Goal: Contribute content: Contribute content

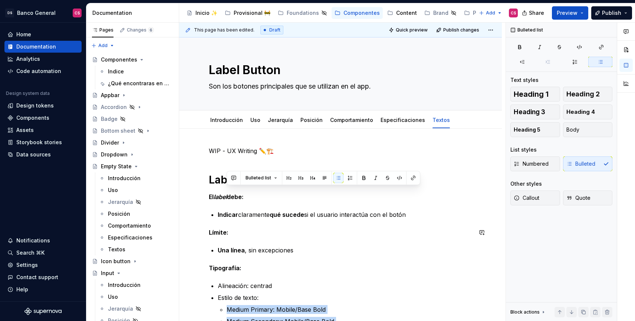
scroll to position [118, 0]
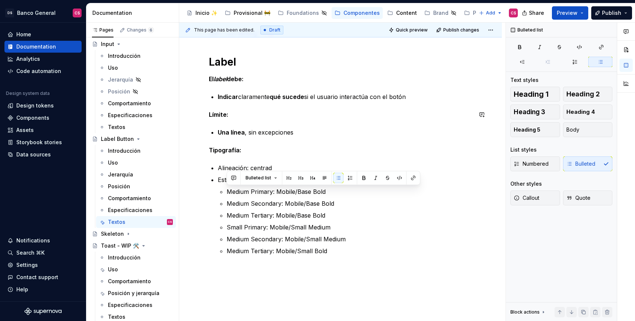
click at [246, 122] on div "WIP - UX Writing ✏️🏗️ Label El label debe: Indicar claramente qué sucede si el …" at bounding box center [340, 158] width 263 height 258
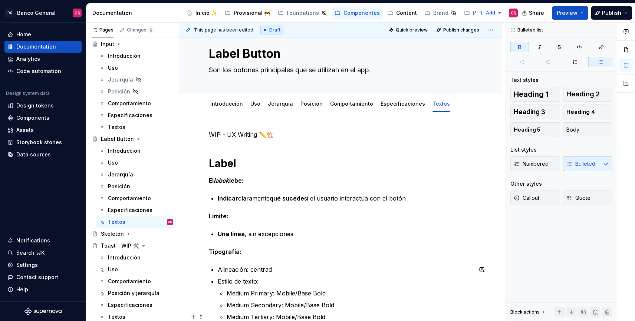
scroll to position [0, 0]
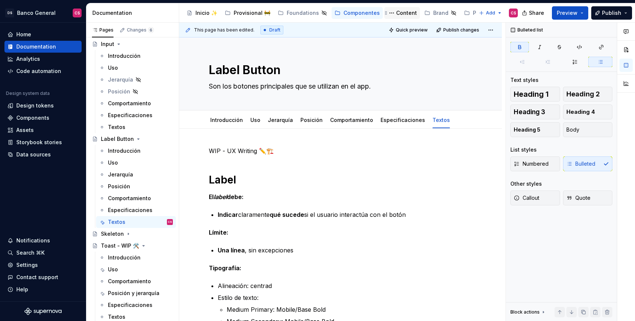
click at [398, 16] on div "Content" at bounding box center [406, 12] width 21 height 7
type textarea "*"
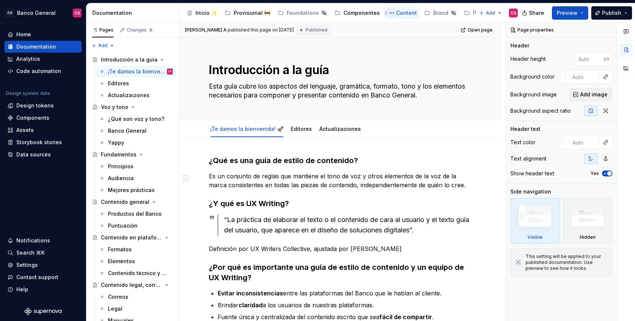
click at [387, 13] on button "Page tree" at bounding box center [391, 13] width 9 height 9
type textarea "*"
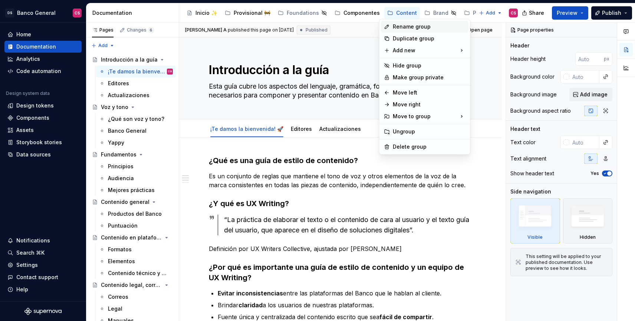
click at [397, 27] on div "Rename group" at bounding box center [428, 26] width 73 height 7
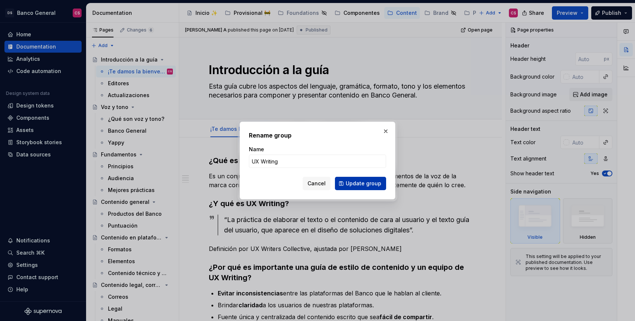
type input "UX Writing"
click at [356, 188] on button "Update group" at bounding box center [360, 183] width 51 height 13
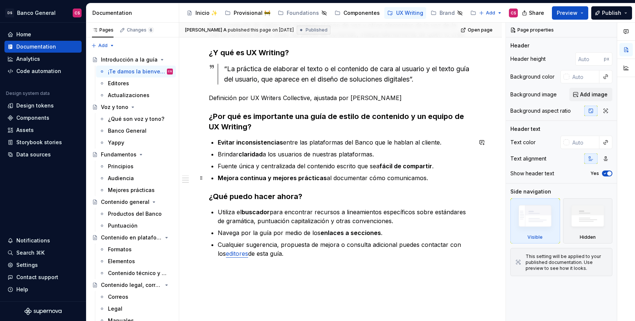
scroll to position [152, 0]
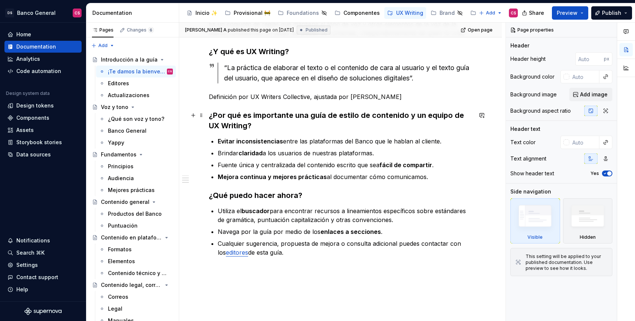
click at [234, 122] on h3 "¿Por qué es importante una guía de estilo de contenido y un equipo de UX Writin…" at bounding box center [340, 120] width 263 height 21
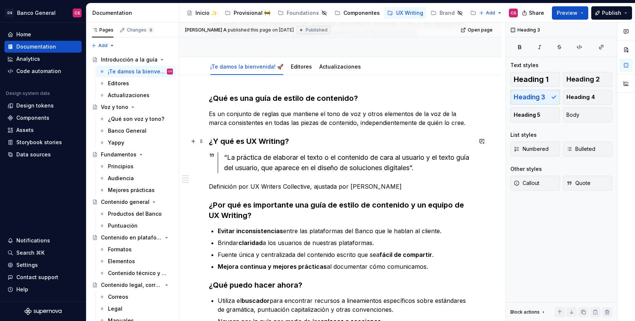
scroll to position [28, 0]
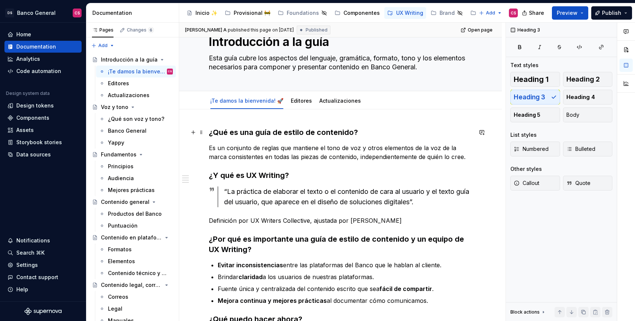
click at [231, 130] on h3 "¿Qué es una guía de estilo de contenido?" at bounding box center [340, 132] width 263 height 10
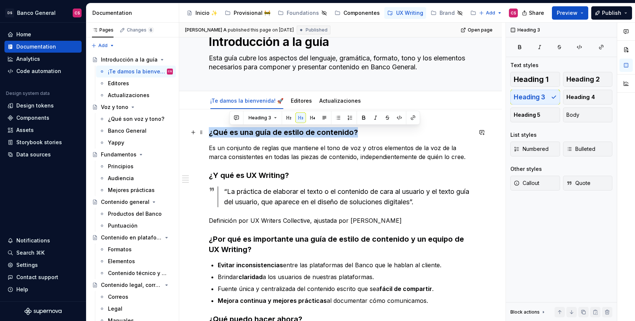
click at [231, 130] on h3 "¿Qué es una guía de estilo de contenido?" at bounding box center [340, 132] width 263 height 10
click at [572, 78] on span "Heading 2" at bounding box center [582, 79] width 33 height 7
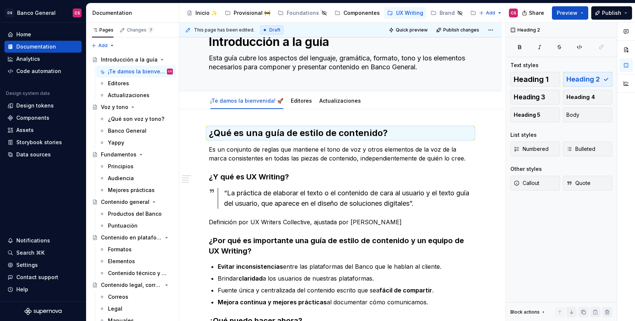
type textarea "*"
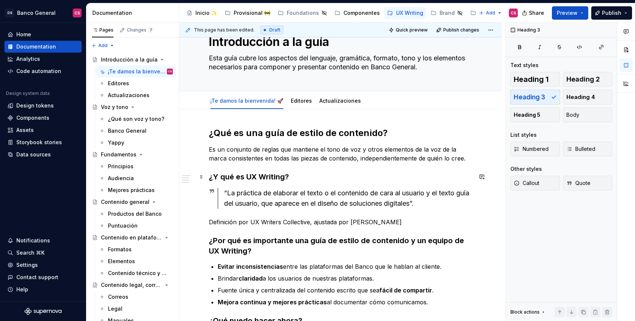
click at [259, 176] on h3 "¿Y qué es UX Writing?" at bounding box center [340, 177] width 263 height 10
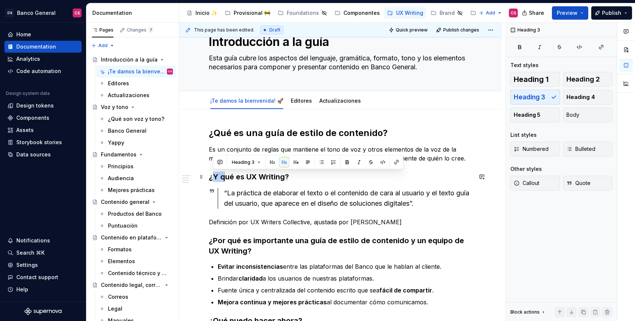
drag, startPoint x: 223, startPoint y: 179, endPoint x: 214, endPoint y: 177, distance: 9.1
click at [214, 177] on h3 "¿Y qué es UX Writing?" at bounding box center [340, 177] width 263 height 10
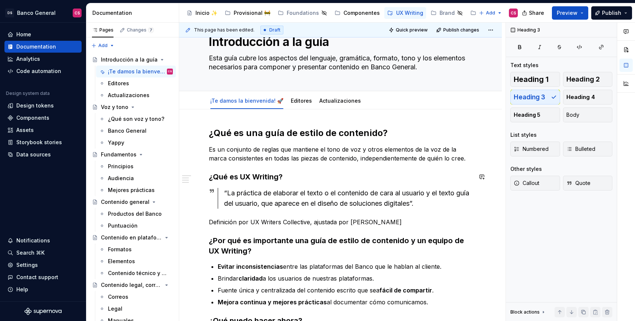
click at [214, 177] on h3 "¿Qué es UX Writing?" at bounding box center [340, 177] width 263 height 10
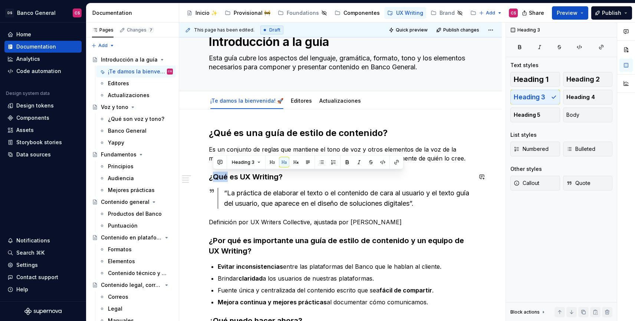
click at [214, 177] on h3 "¿Qué es UX Writing?" at bounding box center [340, 177] width 263 height 10
click at [584, 81] on span "Heading 2" at bounding box center [582, 79] width 33 height 7
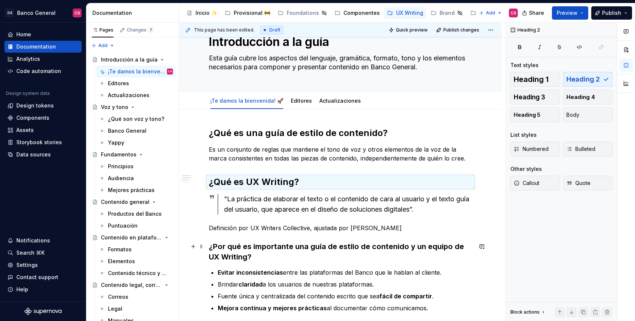
click at [225, 254] on h3 "¿Por qué es importante una guía de estilo de contenido y un equipo de UX Writin…" at bounding box center [340, 251] width 263 height 21
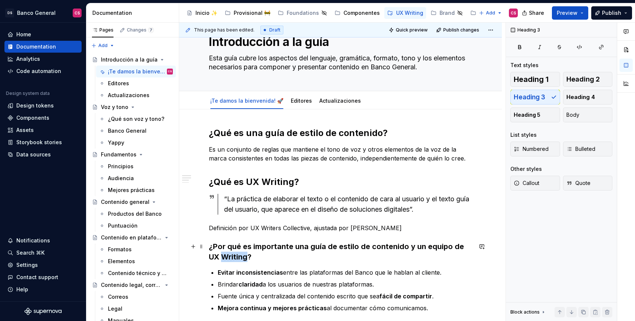
click at [225, 254] on h3 "¿Por qué es importante una guía de estilo de contenido y un equipo de UX Writin…" at bounding box center [340, 251] width 263 height 21
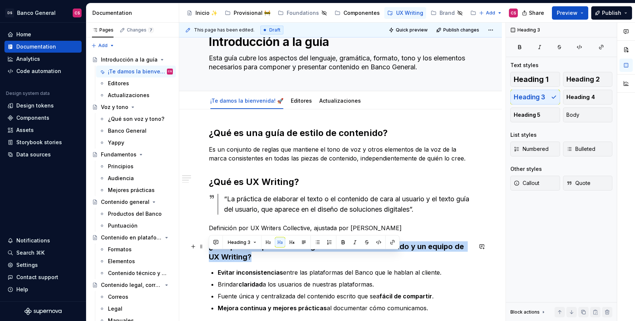
click at [225, 254] on h3 "¿Por qué es importante una guía de estilo de contenido y un equipo de UX Writin…" at bounding box center [340, 251] width 263 height 21
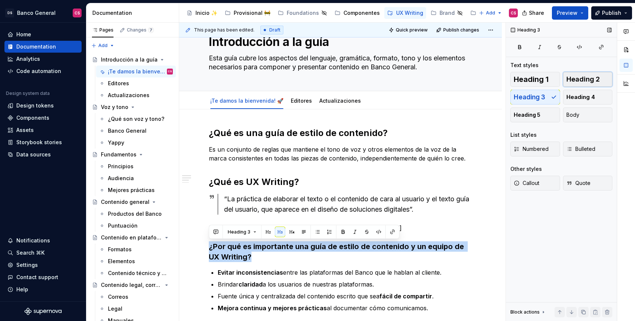
click at [592, 79] on span "Heading 2" at bounding box center [582, 79] width 33 height 7
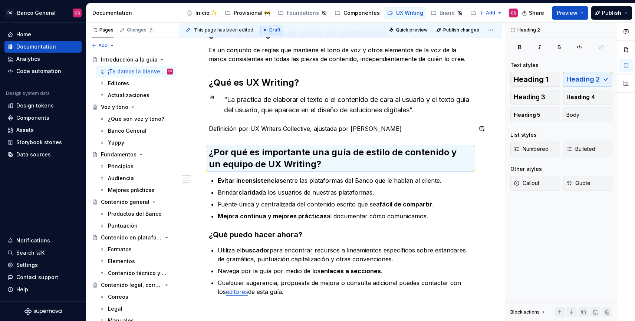
scroll to position [185, 0]
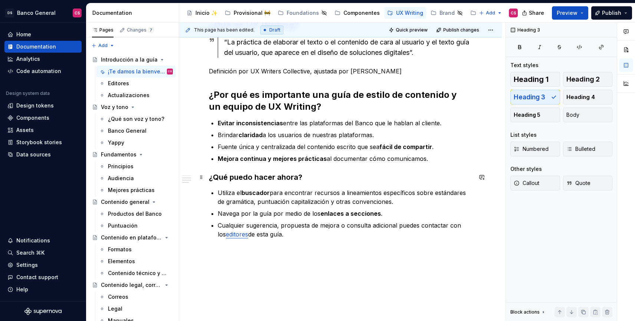
click at [274, 180] on h3 "¿Qué puedo hacer ahora?" at bounding box center [340, 177] width 263 height 10
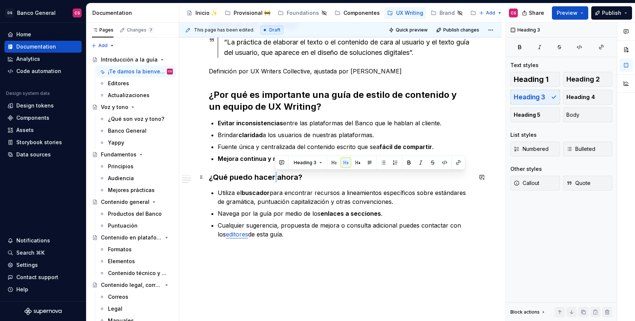
click at [274, 180] on h3 "¿Qué puedo hacer ahora?" at bounding box center [340, 177] width 263 height 10
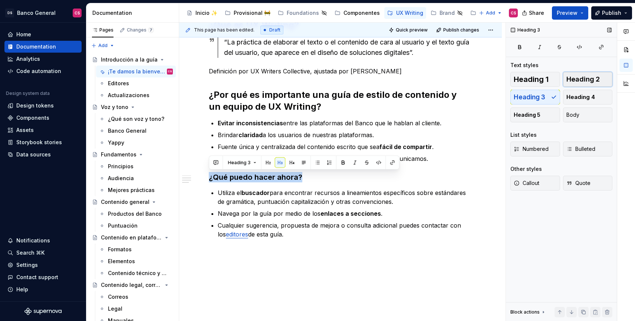
click at [598, 76] on span "Heading 2" at bounding box center [582, 79] width 33 height 7
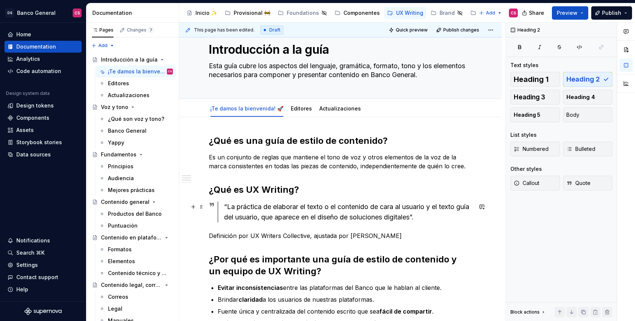
scroll to position [0, 0]
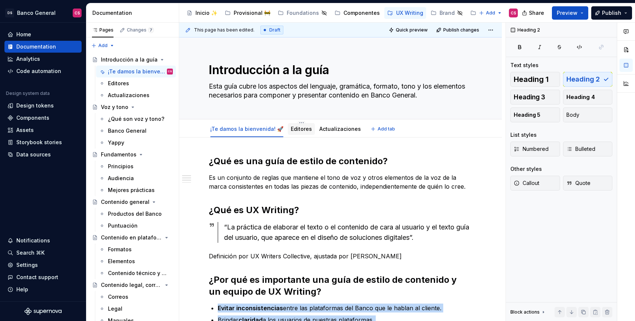
click at [302, 132] on link "Editores" at bounding box center [301, 129] width 21 height 6
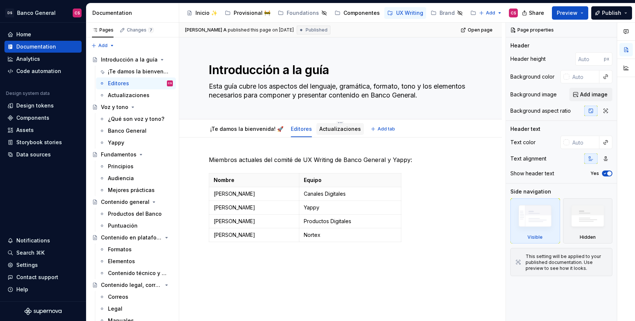
click at [325, 132] on div "Actualizaciones" at bounding box center [340, 128] width 42 height 7
click at [327, 132] on link "Actualizaciones" at bounding box center [340, 129] width 42 height 6
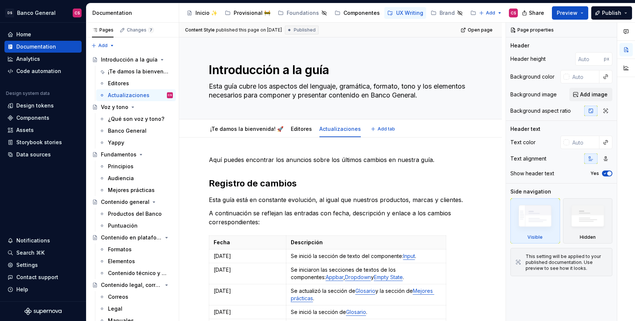
type textarea "*"
click at [219, 259] on p "18 AGO 2025" at bounding box center [247, 255] width 68 height 7
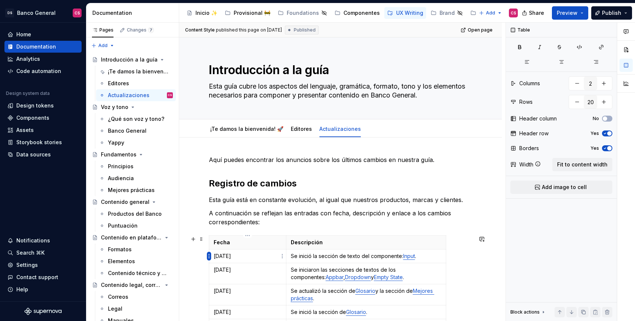
click at [209, 258] on html "DS Banco General CS Home Documentation Analytics Code automation Design system …" at bounding box center [317, 160] width 635 height 321
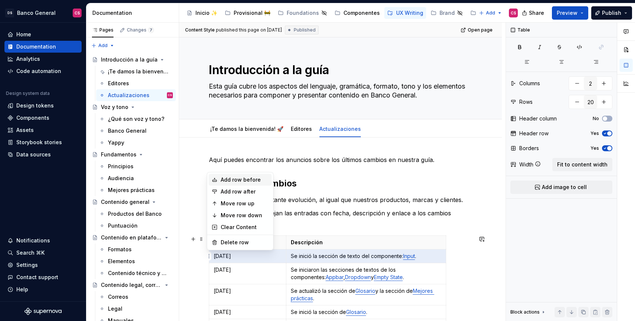
click at [228, 182] on div "Add row before" at bounding box center [245, 179] width 48 height 7
type input "21"
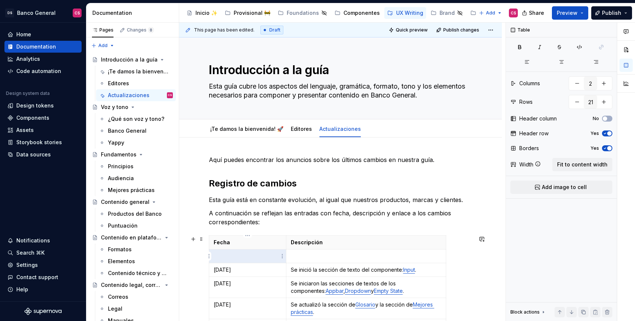
type textarea "*"
click at [230, 256] on p at bounding box center [247, 255] width 68 height 7
click at [309, 275] on td "Se inició la sección de texto del componente: Input ." at bounding box center [366, 270] width 160 height 14
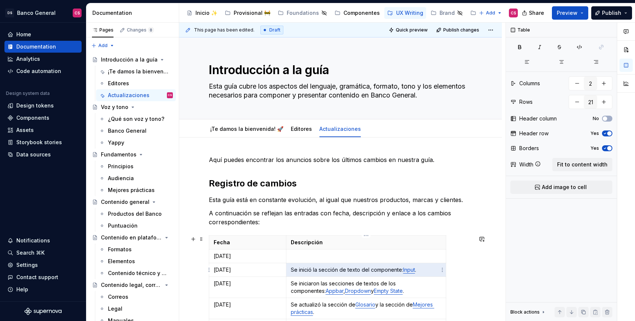
click at [309, 275] on td "Se inició la sección de texto del componente: Input ." at bounding box center [366, 270] width 160 height 14
click at [321, 274] on td "Se inició la sección de texto del componente: Input ." at bounding box center [366, 270] width 160 height 14
click at [313, 257] on p at bounding box center [366, 255] width 150 height 7
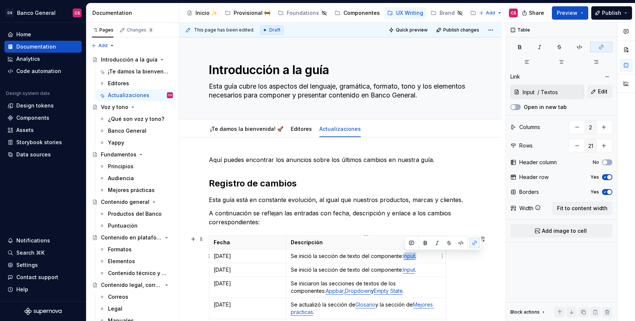
drag, startPoint x: 404, startPoint y: 256, endPoint x: 417, endPoint y: 256, distance: 13.4
click at [417, 256] on p "Se inició la sección de texto del componente: Input ." at bounding box center [366, 255] width 150 height 7
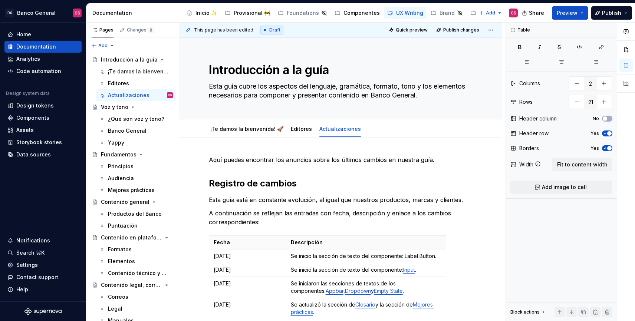
type textarea "*"
click at [411, 258] on p "Se inició la sección de texto del componente: Label Button." at bounding box center [366, 255] width 150 height 7
drag, startPoint x: 411, startPoint y: 258, endPoint x: 423, endPoint y: 258, distance: 11.9
click at [423, 258] on p "Se inició la sección de texto del componente: Label Button." at bounding box center [366, 255] width 150 height 7
click at [473, 242] on button "button" at bounding box center [473, 243] width 10 height 10
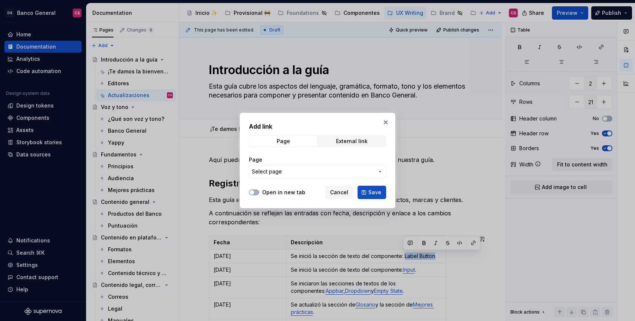
click at [315, 171] on span "Select page" at bounding box center [313, 171] width 122 height 7
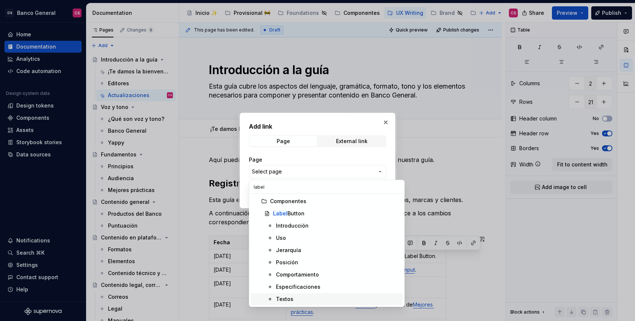
type input "label"
click at [293, 297] on div "Textos" at bounding box center [338, 298] width 124 height 7
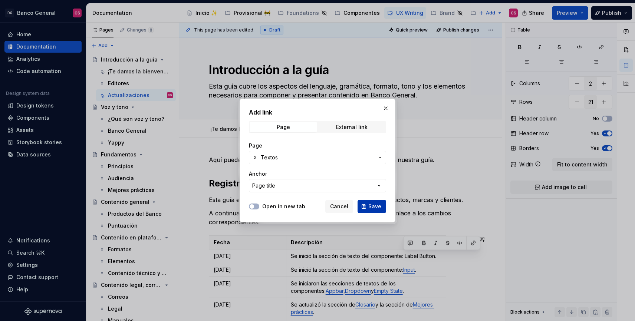
click at [374, 207] on span "Save" at bounding box center [374, 206] width 13 height 7
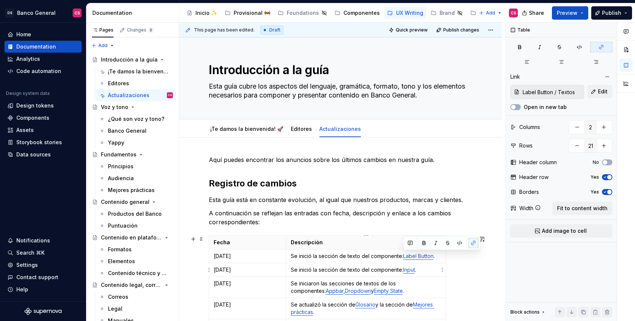
type input "Input / Textos"
click at [413, 271] on link "Input" at bounding box center [409, 269] width 12 height 6
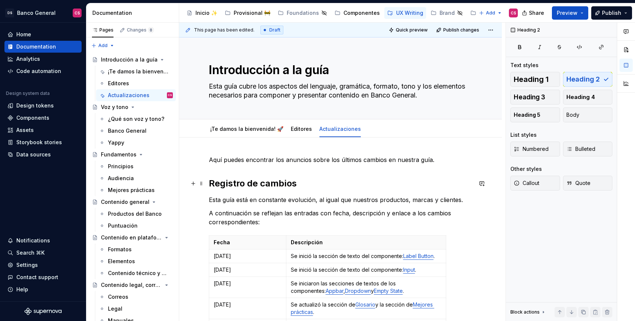
click at [236, 184] on h2 "Registro de cambios" at bounding box center [340, 184] width 263 height 12
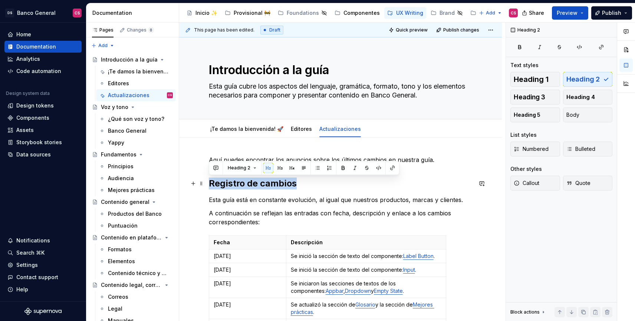
click at [236, 184] on h2 "Registro de cambios" at bounding box center [340, 184] width 263 height 12
click at [242, 203] on p "Esta guía está en constante evolución, al igual que nuestros productos, marcas …" at bounding box center [340, 199] width 263 height 9
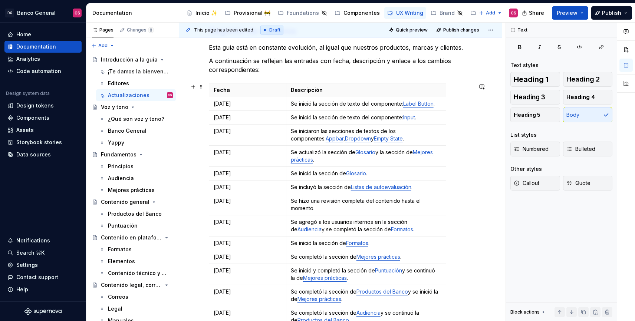
scroll to position [115, 0]
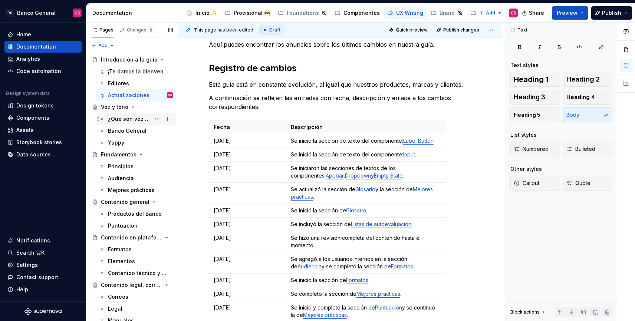
click at [121, 121] on div "¿Qué son voz y tono?" at bounding box center [129, 118] width 43 height 7
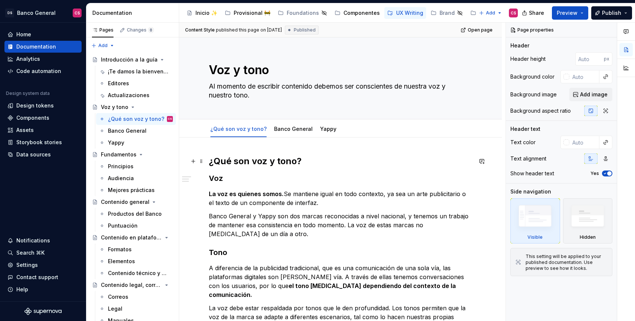
click at [242, 160] on h2 "¿Qué son voz y tono?" at bounding box center [340, 161] width 263 height 12
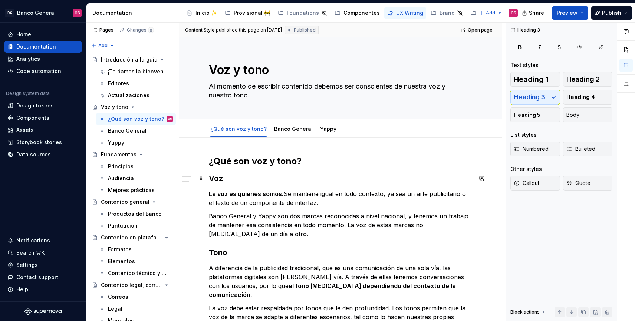
click at [219, 176] on h3 "Voz" at bounding box center [340, 178] width 263 height 10
click at [218, 245] on div "¿Qué son voz y tono? Voz La voz es quienes somos. Se mantiene igual en todo con…" at bounding box center [340, 307] width 263 height 304
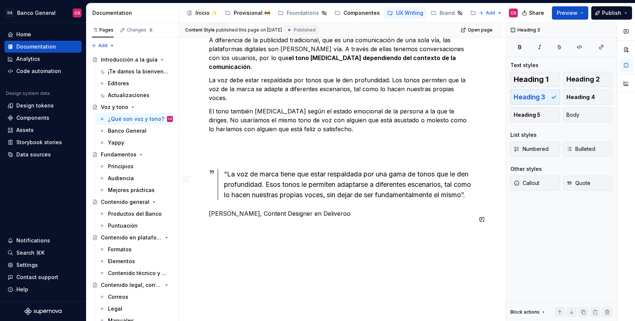
scroll to position [236, 0]
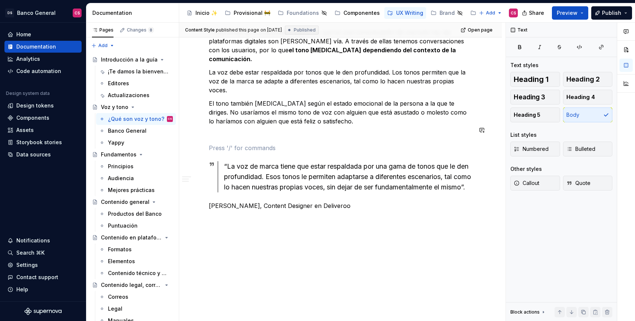
click at [236, 122] on div "¿Qué son voz y tono? Voz La voz es quienes somos. Se mantiene igual en todo con…" at bounding box center [340, 72] width 263 height 304
click at [201, 149] on span at bounding box center [201, 148] width 6 height 10
click at [289, 161] on div "“La voz de marca tiene que estar respaldada por una gama de tonos que le den pr…" at bounding box center [348, 176] width 248 height 31
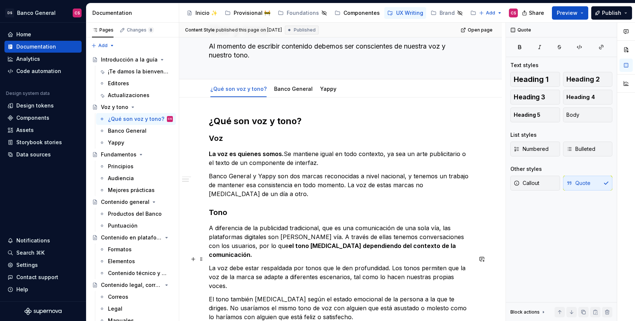
scroll to position [0, 0]
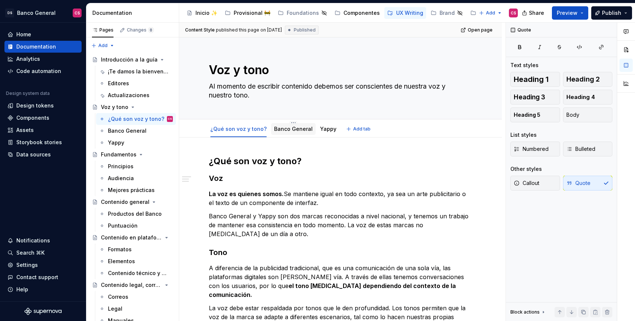
click at [287, 130] on link "Banco General" at bounding box center [293, 129] width 39 height 6
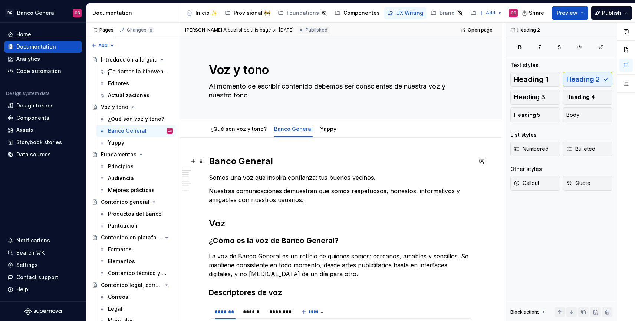
click at [255, 162] on h2 "Banco General" at bounding box center [340, 161] width 263 height 12
click at [219, 222] on h2 "Voz" at bounding box center [340, 224] width 263 height 12
click at [219, 221] on h2 "Voz" at bounding box center [340, 224] width 263 height 12
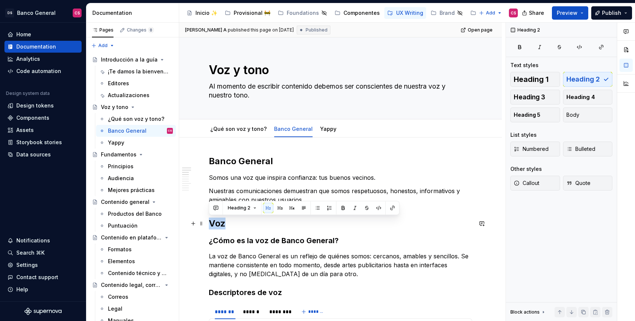
click at [219, 221] on h2 "Voz" at bounding box center [340, 224] width 263 height 12
click at [528, 96] on span "Heading 3" at bounding box center [529, 96] width 32 height 7
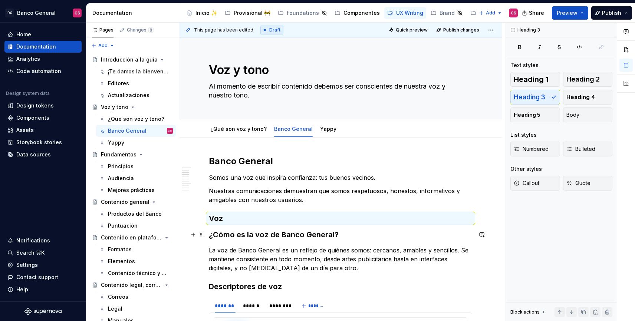
click at [241, 234] on h3 "¿Cómo es la voz de Banco General?" at bounding box center [340, 234] width 263 height 10
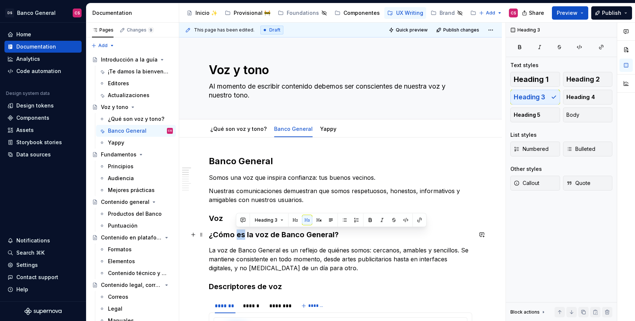
click at [241, 234] on h3 "¿Cómo es la voz de Banco General?" at bounding box center [340, 234] width 263 height 10
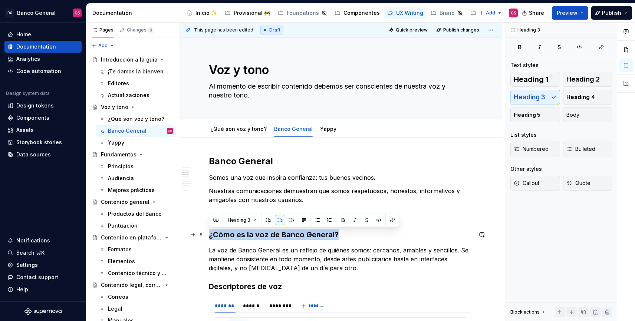
click at [241, 234] on h3 "¿Cómo es la voz de Banco General?" at bounding box center [340, 234] width 263 height 10
click at [574, 96] on span "Heading 4" at bounding box center [580, 96] width 29 height 7
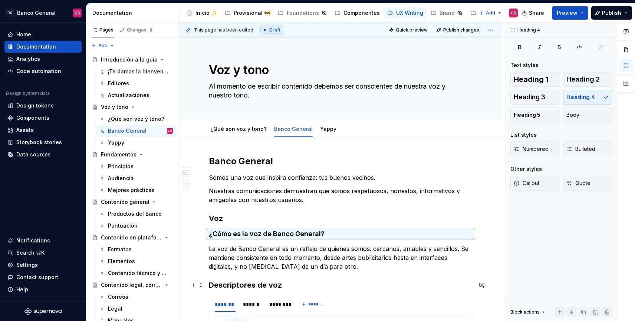
click at [253, 285] on h3 "Descriptores de voz" at bounding box center [340, 285] width 263 height 10
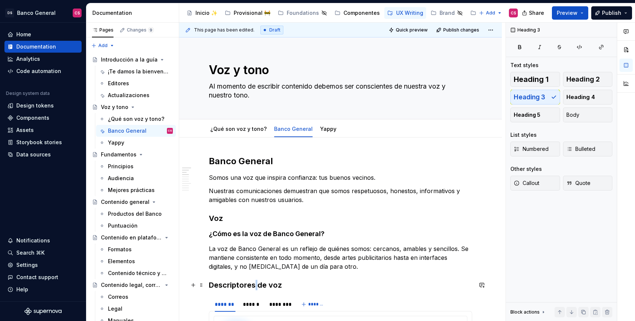
click at [253, 285] on h3 "Descriptores de voz" at bounding box center [340, 285] width 263 height 10
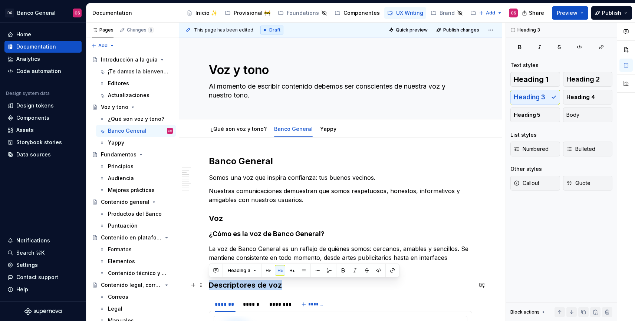
click at [253, 285] on h3 "Descriptores de voz" at bounding box center [340, 285] width 263 height 10
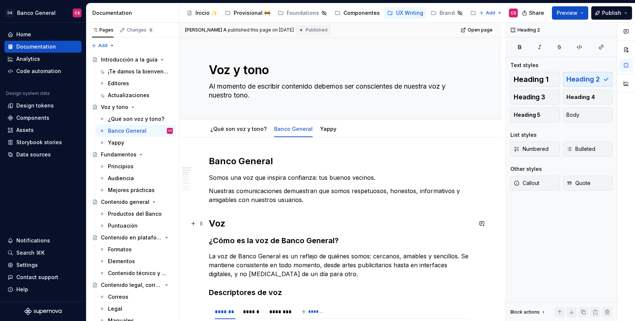
click at [218, 227] on h2 "Voz" at bounding box center [340, 224] width 263 height 12
click at [239, 163] on h2 "Banco General" at bounding box center [340, 161] width 263 height 12
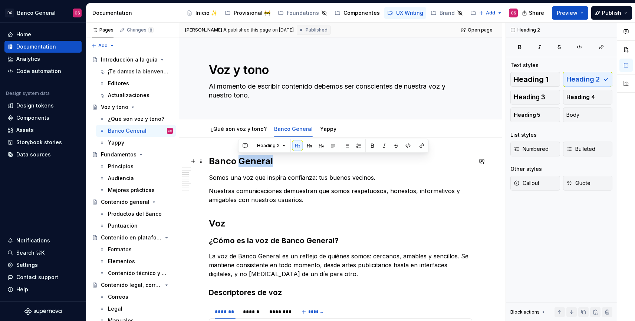
click at [239, 163] on h2 "Banco General" at bounding box center [340, 161] width 263 height 12
click at [532, 79] on span "Heading 1" at bounding box center [530, 79] width 35 height 7
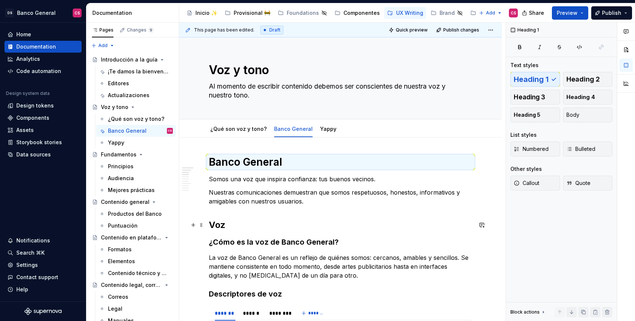
click at [215, 224] on h2 "Voz" at bounding box center [340, 225] width 263 height 12
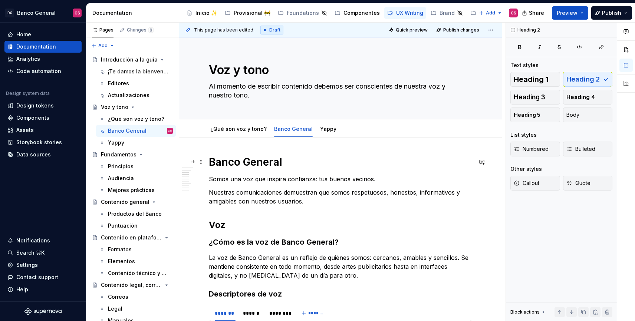
click at [239, 161] on h1 "Banco General" at bounding box center [340, 161] width 263 height 13
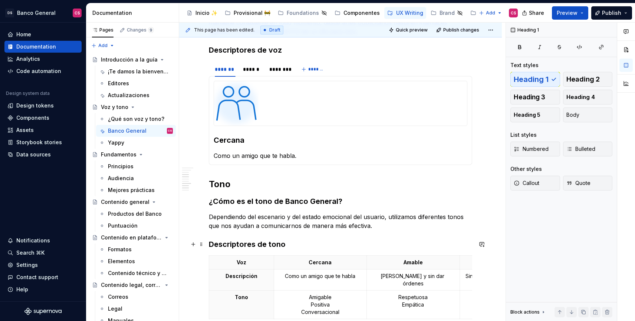
scroll to position [244, 0]
click at [230, 197] on h3 "¿Cómo es el tono de Banco General?" at bounding box center [340, 201] width 263 height 10
click at [219, 241] on h3 "Descriptores de tono" at bounding box center [340, 244] width 263 height 10
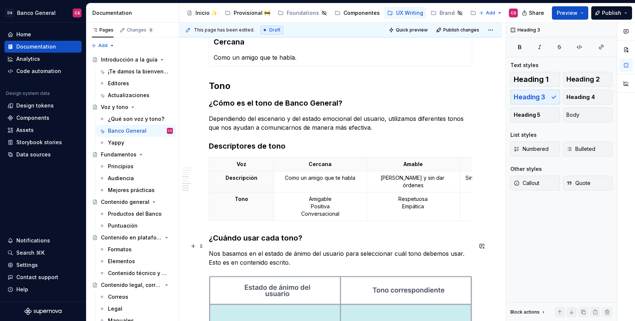
scroll to position [446, 0]
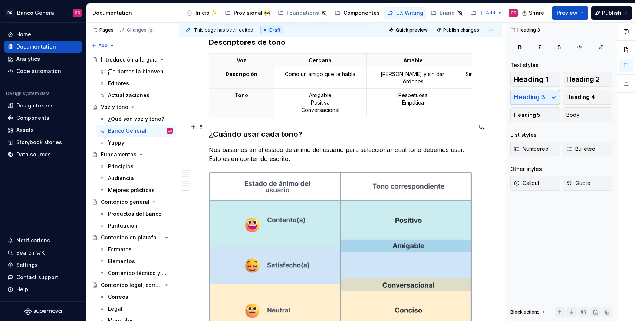
click at [239, 129] on h3 "¿Cuándo usar cada tono?" at bounding box center [340, 134] width 263 height 10
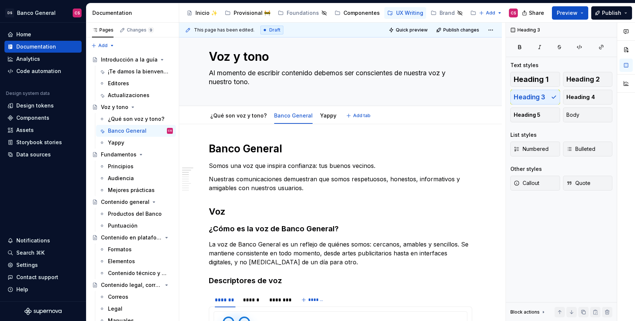
scroll to position [0, 0]
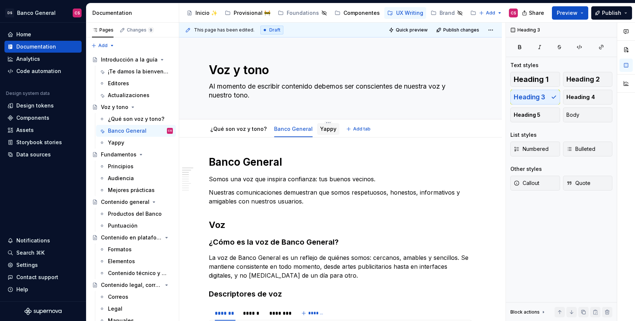
click at [320, 129] on link "Yappy" at bounding box center [328, 129] width 16 height 6
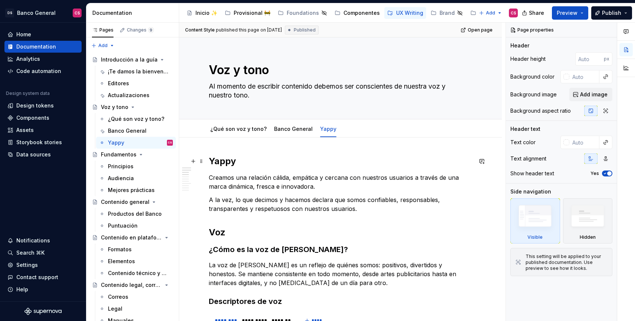
click at [233, 158] on h2 "Yappy" at bounding box center [340, 161] width 263 height 12
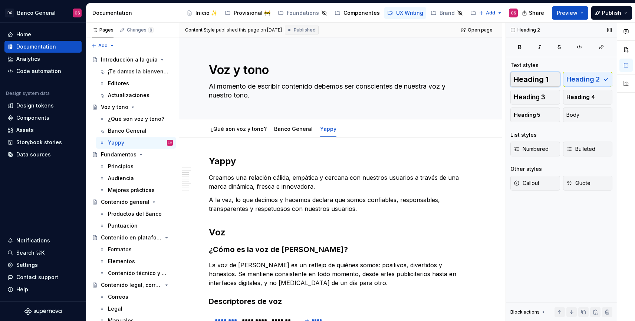
click at [526, 76] on span "Heading 1" at bounding box center [530, 79] width 35 height 7
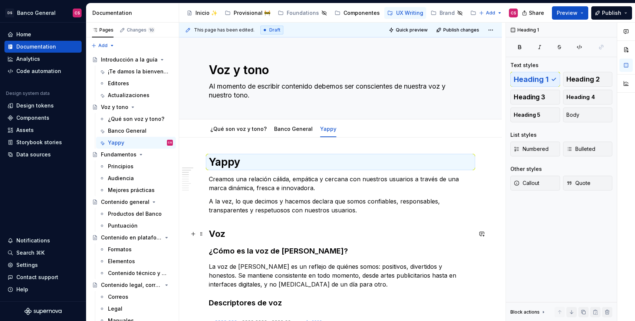
click at [215, 233] on h2 "Voz" at bounding box center [340, 234] width 263 height 12
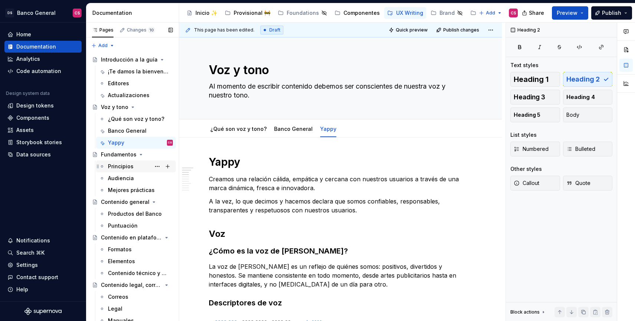
click at [116, 170] on div "Principios" at bounding box center [140, 166] width 65 height 10
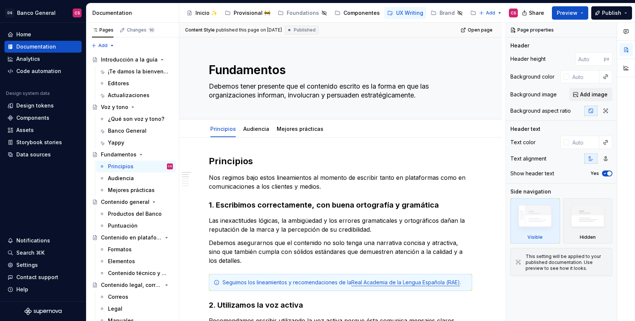
click at [242, 157] on h2 "Principios" at bounding box center [340, 161] width 263 height 12
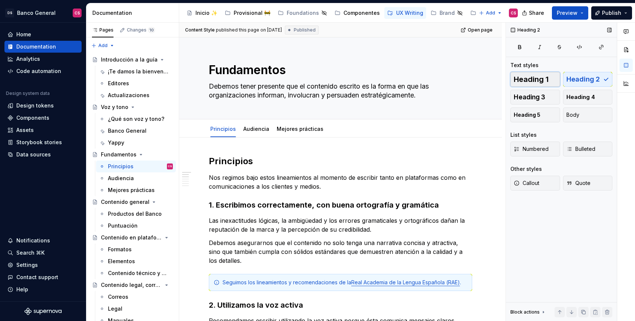
click at [529, 79] on span "Heading 1" at bounding box center [530, 79] width 35 height 7
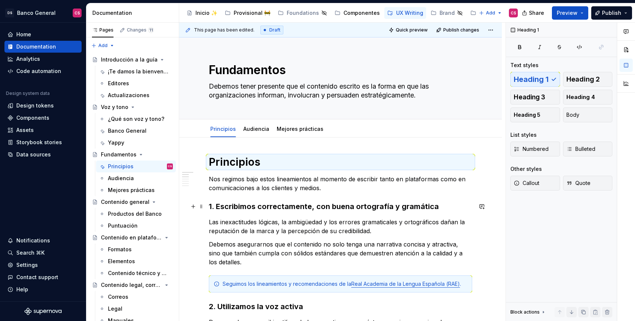
click at [267, 204] on h3 "1. Escribimos correctamente, con buena ortografía y gramática" at bounding box center [340, 206] width 263 height 10
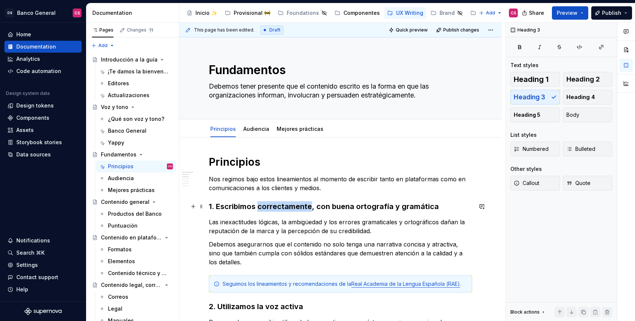
click at [267, 204] on h3 "1. Escribimos correctamente, con buena ortografía y gramática" at bounding box center [340, 206] width 263 height 10
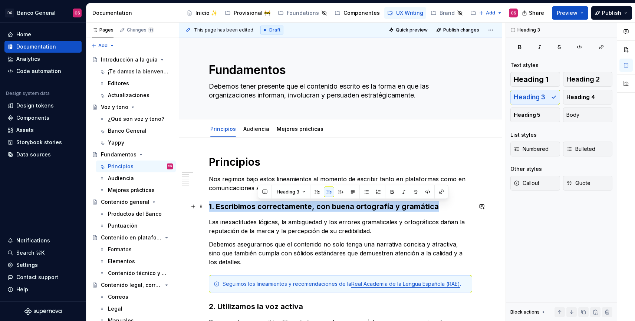
click at [267, 204] on h3 "1. Escribimos correctamente, con buena ortografía y gramática" at bounding box center [340, 206] width 263 height 10
click at [572, 80] on span "Heading 2" at bounding box center [582, 79] width 33 height 7
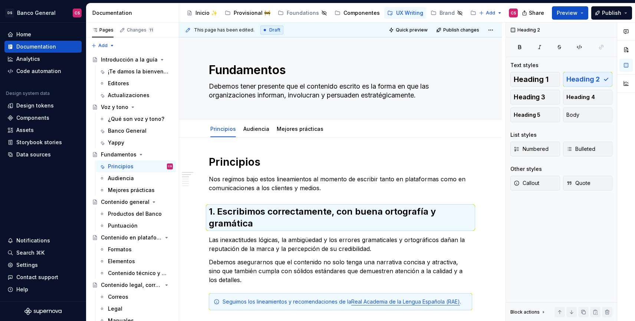
type textarea "*"
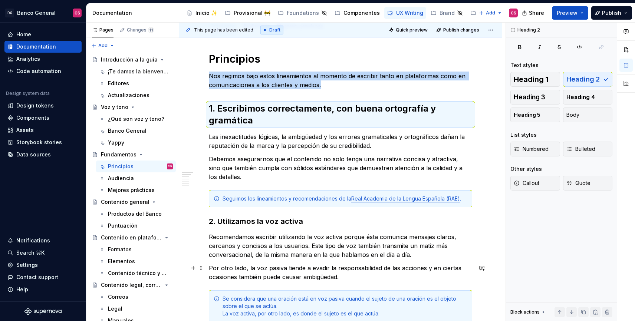
scroll to position [131, 0]
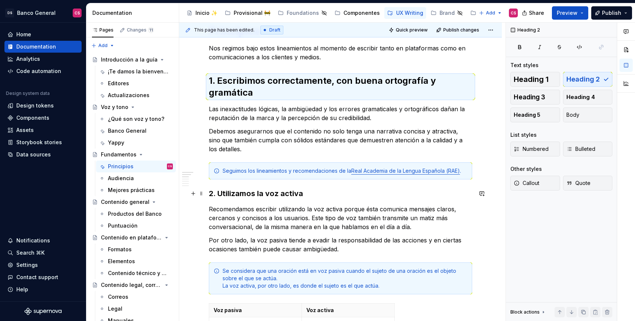
click at [252, 193] on h3 "2. Utilizamos la voz activa" at bounding box center [340, 193] width 263 height 10
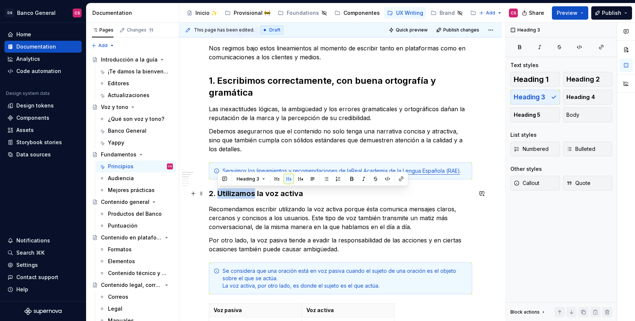
click at [252, 193] on h3 "2. Utilizamos la voz activa" at bounding box center [340, 193] width 263 height 10
click at [585, 77] on span "Heading 2" at bounding box center [582, 79] width 33 height 7
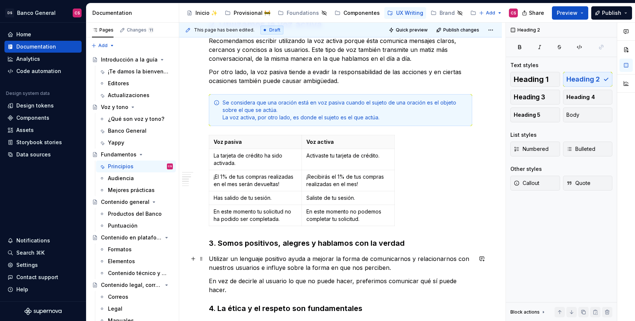
scroll to position [305, 0]
click at [224, 243] on h3 "3. Somos positivos, alegres y hablamos con la verdad" at bounding box center [340, 243] width 263 height 10
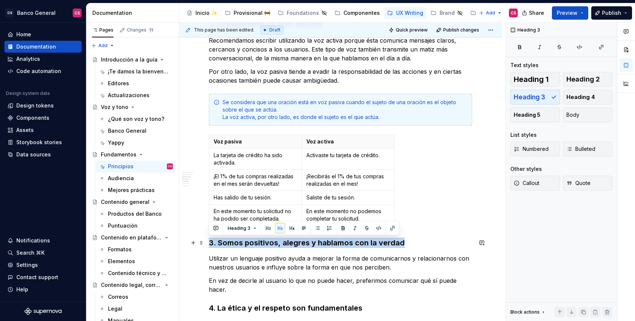
click at [224, 243] on h3 "3. Somos positivos, alegres y hablamos con la verdad" at bounding box center [340, 243] width 263 height 10
click at [597, 80] on span "Heading 2" at bounding box center [582, 79] width 33 height 7
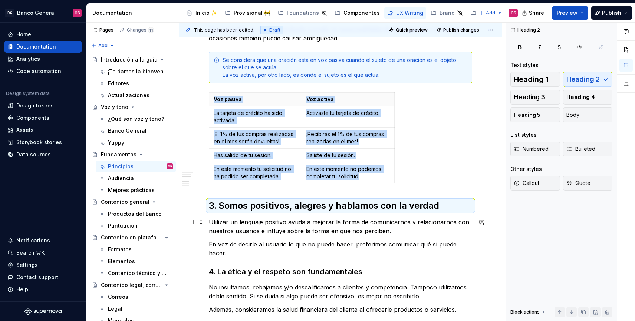
scroll to position [350, 0]
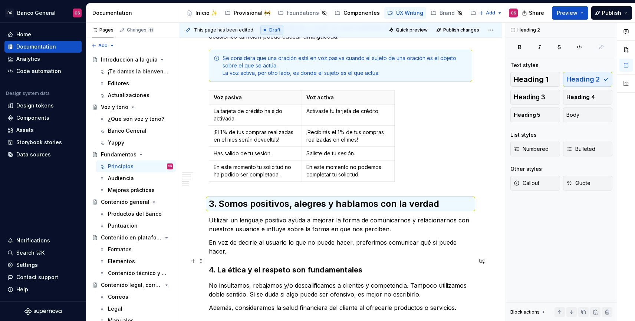
click at [300, 265] on h3 "4. La ética y el respeto son fundamentales" at bounding box center [340, 270] width 263 height 10
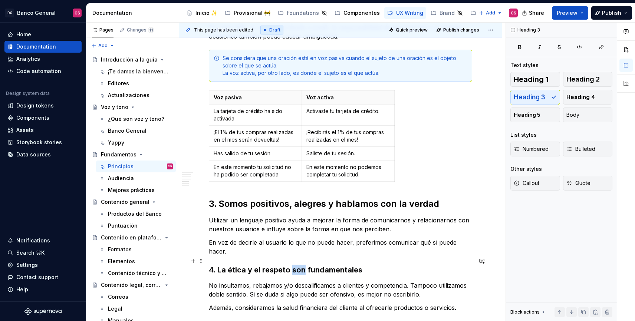
click at [300, 265] on h3 "4. La ética y el respeto son fundamentales" at bounding box center [340, 270] width 263 height 10
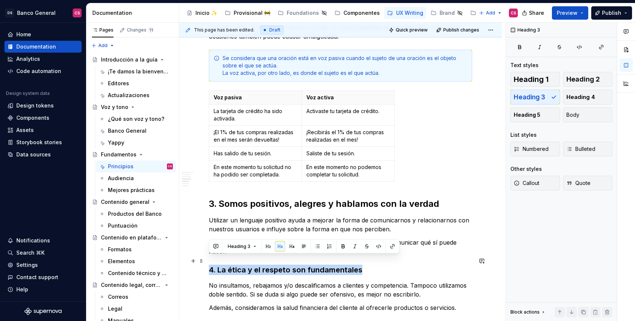
click at [300, 265] on h3 "4. La ética y el respeto son fundamentales" at bounding box center [340, 270] width 263 height 10
click at [576, 76] on span "Heading 2" at bounding box center [582, 79] width 33 height 7
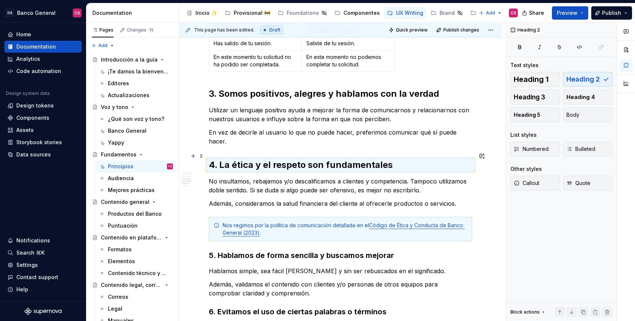
scroll to position [504, 0]
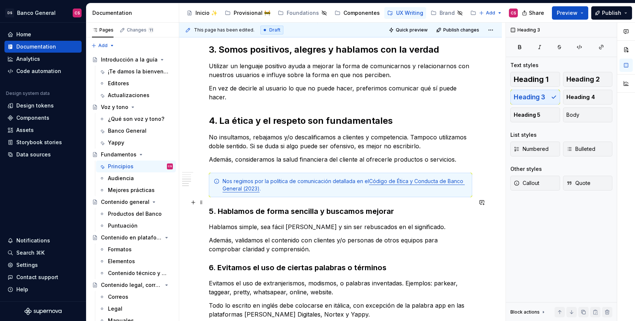
click at [292, 206] on h3 "5. Hablamos de forma sencilla y buscamos mejorar" at bounding box center [340, 211] width 263 height 10
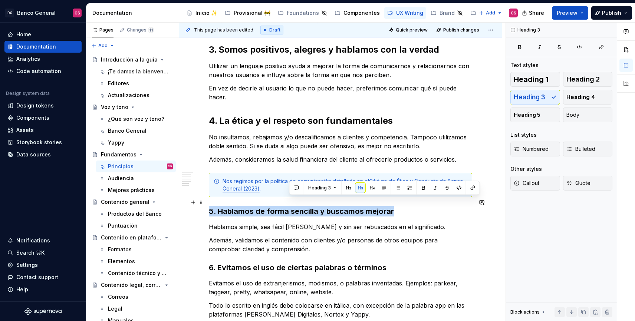
click at [292, 206] on h3 "5. Hablamos de forma sencilla y buscamos mejorar" at bounding box center [340, 211] width 263 height 10
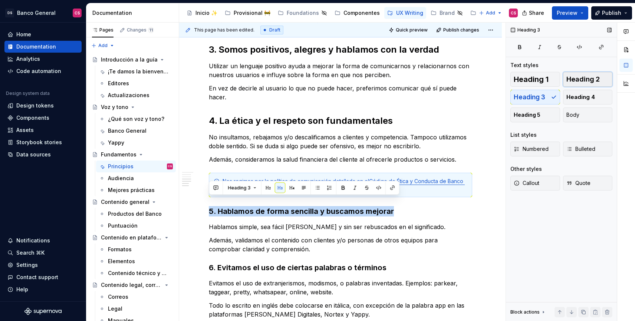
click at [585, 75] on button "Heading 2" at bounding box center [588, 79] width 50 height 15
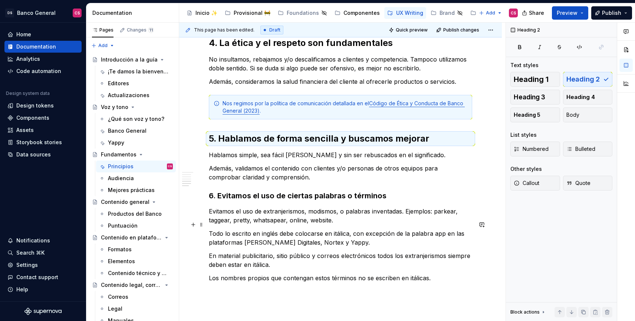
scroll to position [584, 0]
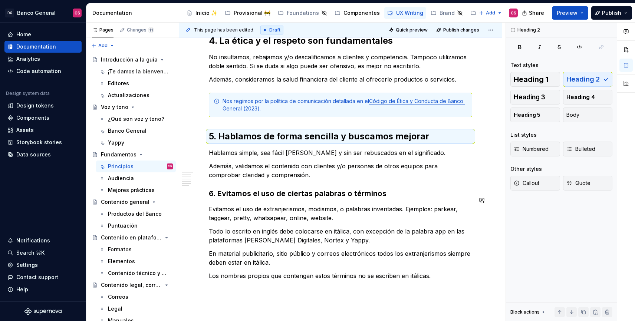
click at [312, 188] on h3 "6. Evitamos el uso de ciertas palabras o términos" at bounding box center [340, 193] width 263 height 10
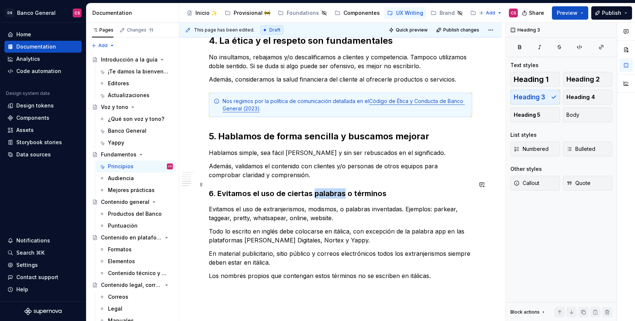
click at [312, 188] on h3 "6. Evitamos el uso de ciertas palabras o términos" at bounding box center [340, 193] width 263 height 10
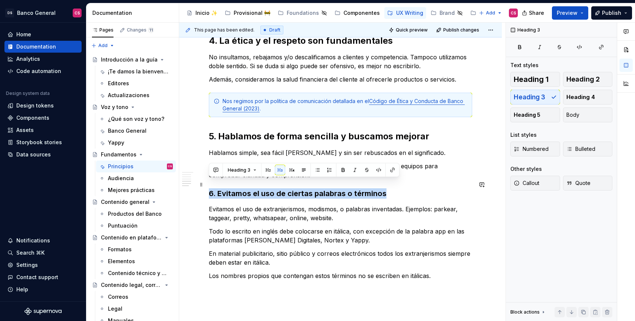
click at [312, 188] on h3 "6. Evitamos el uso de ciertas palabras o términos" at bounding box center [340, 193] width 263 height 10
click at [584, 79] on span "Heading 2" at bounding box center [582, 79] width 33 height 7
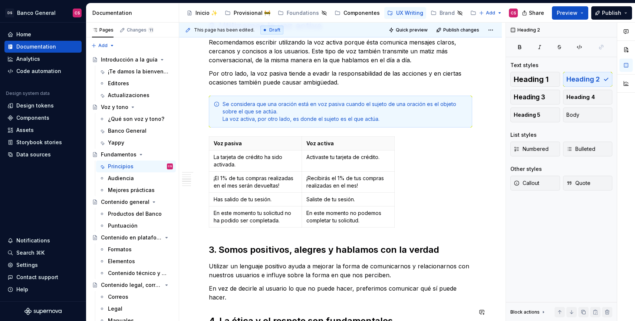
scroll to position [265, 0]
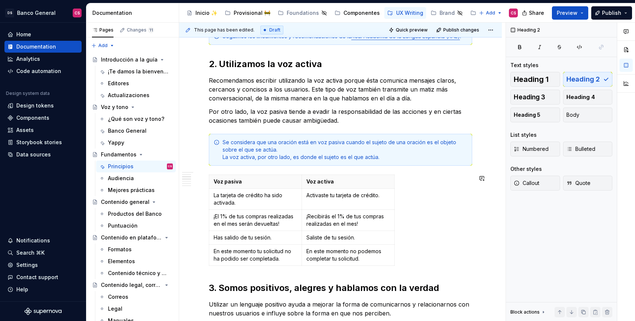
click at [237, 271] on div "Principios Nos regimos bajo estos lineamientos al momento de escribir tanto en …" at bounding box center [340, 247] width 263 height 715
click at [422, 206] on div "Voz pasiva Voz activa La tarjeta de crédito ha sido activada. Activaste tu tarj…" at bounding box center [340, 222] width 263 height 94
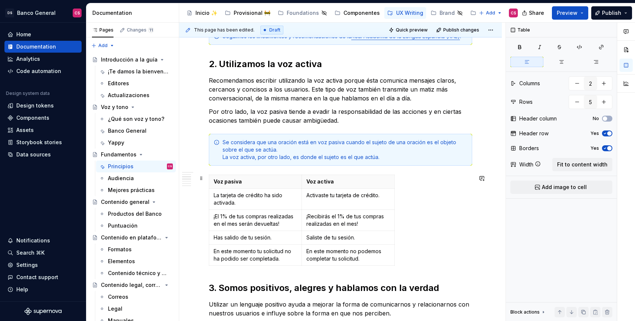
click at [420, 226] on div "Voz pasiva Voz activa La tarjeta de crédito ha sido activada. Activaste tu tarj…" at bounding box center [340, 222] width 263 height 94
click at [205, 274] on div "Principios Nos regimos bajo estos lineamientos al momento de escribir tanto en …" at bounding box center [340, 291] width 322 height 838
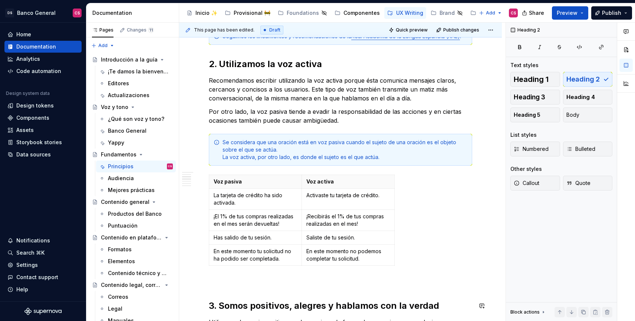
scroll to position [266, 0]
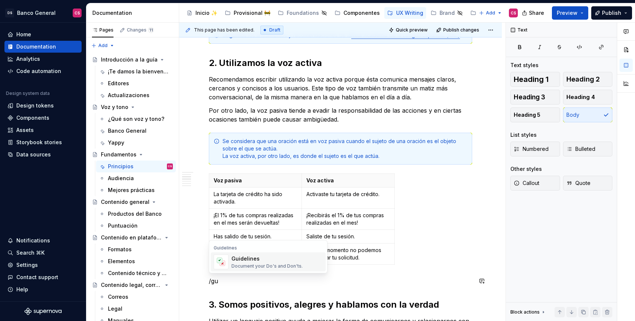
click at [255, 265] on div "Document your Do's and Don'ts." at bounding box center [266, 266] width 71 height 6
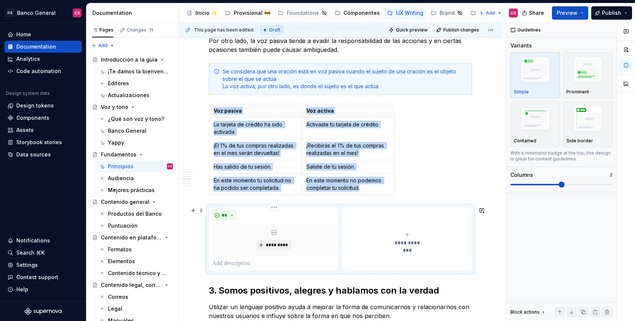
scroll to position [338, 0]
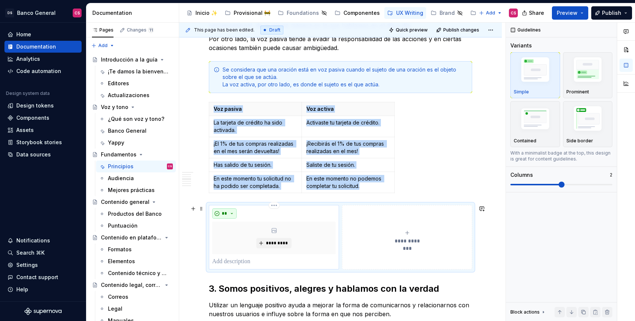
click at [229, 213] on button "**" at bounding box center [224, 213] width 24 height 10
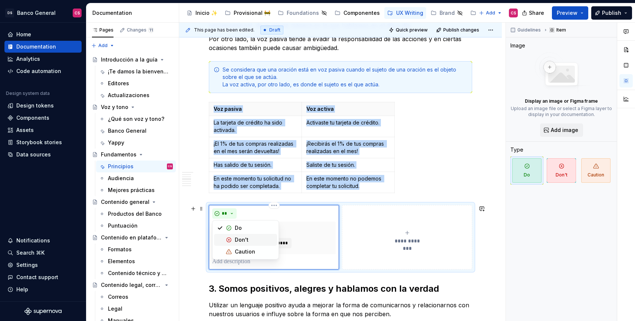
click at [233, 236] on span "Don't" at bounding box center [245, 240] width 63 height 12
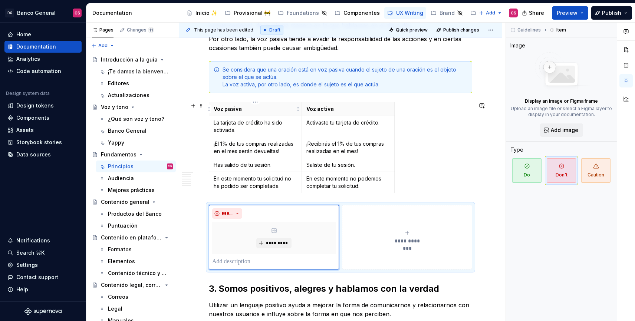
click at [232, 110] on p "Voz pasiva" at bounding box center [254, 108] width 83 height 7
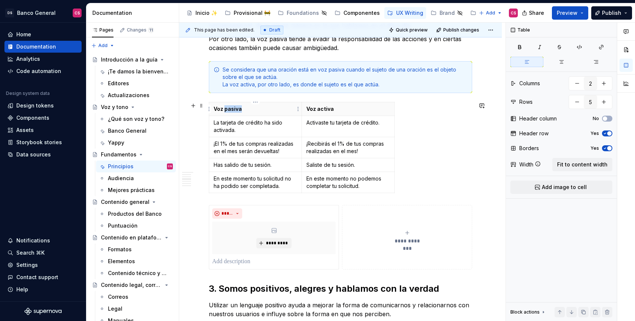
click at [232, 110] on p "Voz pasiva" at bounding box center [254, 108] width 83 height 7
click at [225, 126] on p "La tarjeta de crédito ha sido activada." at bounding box center [254, 126] width 83 height 15
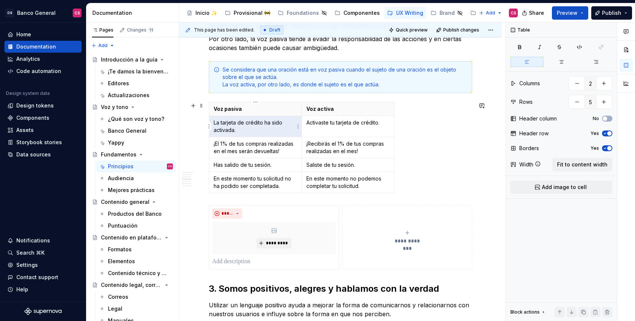
click at [227, 130] on p "La tarjeta de crédito ha sido activada." at bounding box center [254, 126] width 83 height 15
click at [242, 132] on p "La tarjeta de crédito ha sido activada." at bounding box center [254, 126] width 83 height 15
drag, startPoint x: 238, startPoint y: 131, endPoint x: 214, endPoint y: 123, distance: 25.2
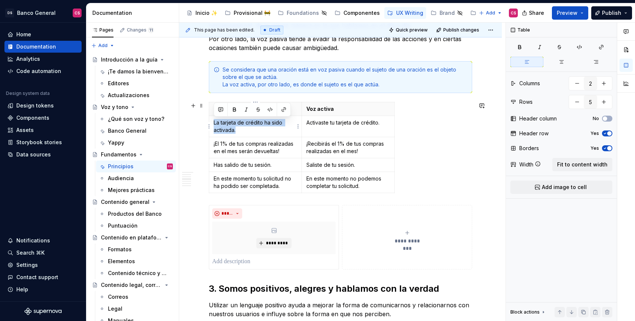
click at [214, 123] on p "La tarjeta de crédito ha sido activada." at bounding box center [254, 126] width 83 height 15
copy p "La tarjeta de crédito ha sido activada."
click at [228, 259] on p at bounding box center [273, 261] width 123 height 9
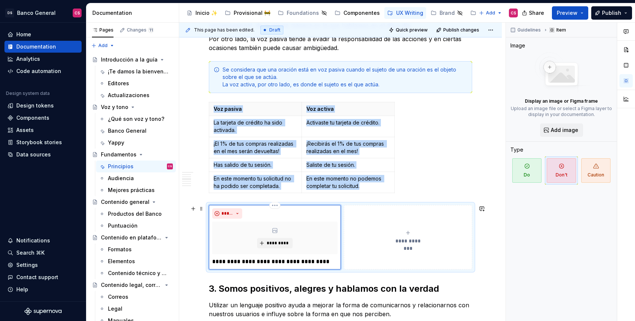
click at [336, 215] on div "*****" at bounding box center [274, 213] width 125 height 10
click at [342, 205] on div "**********" at bounding box center [340, 237] width 263 height 64
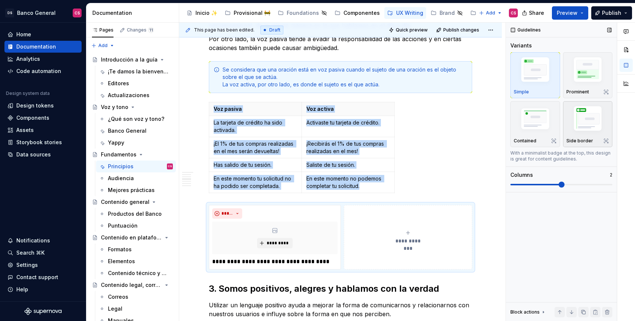
type textarea "*"
click at [589, 85] on img "button" at bounding box center [587, 71] width 43 height 32
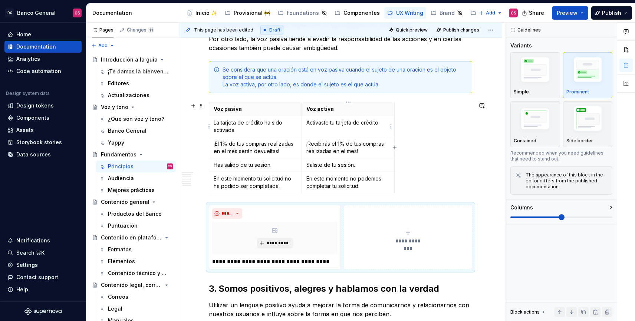
click at [317, 124] on p "Activaste tu tarjeta de crédito." at bounding box center [347, 122] width 83 height 7
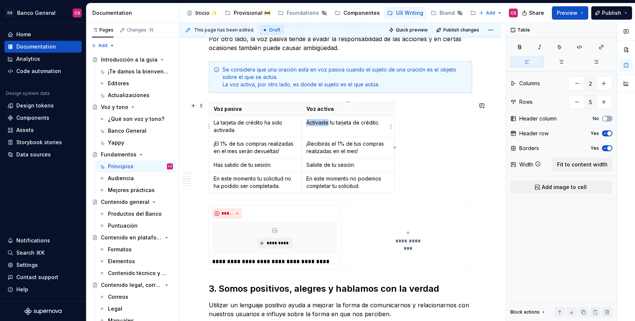
click at [317, 124] on p "Activaste tu tarjeta de crédito." at bounding box center [347, 122] width 83 height 7
click at [323, 124] on p "Activaste tu tarjeta de crédito." at bounding box center [347, 122] width 83 height 7
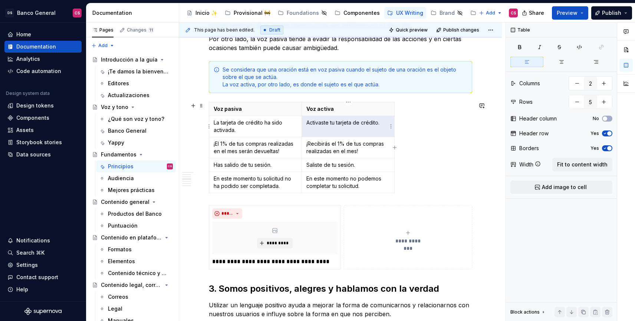
click at [310, 122] on p "Activaste tu tarjeta de crédito." at bounding box center [347, 122] width 83 height 7
drag, startPoint x: 310, startPoint y: 122, endPoint x: 374, endPoint y: 122, distance: 63.7
click at [374, 122] on p "Activaste tu tarjeta de crédito." at bounding box center [347, 122] width 83 height 7
click at [382, 123] on p "Activaste tu tarjeta de crédito." at bounding box center [347, 122] width 83 height 7
drag, startPoint x: 382, startPoint y: 124, endPoint x: 305, endPoint y: 125, distance: 76.4
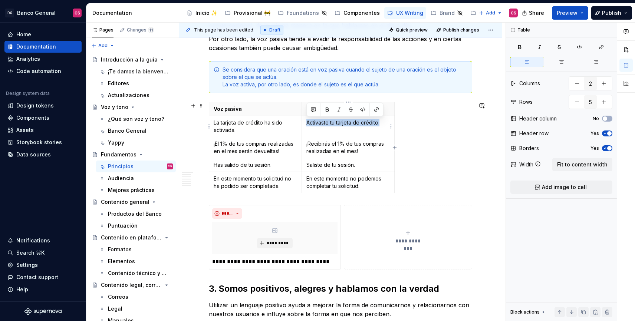
click at [305, 125] on td "Activaste tu tarjeta de crédito." at bounding box center [348, 126] width 93 height 21
copy p "Activaste tu tarjeta de crédito."
click at [371, 263] on button "**********" at bounding box center [408, 237] width 128 height 64
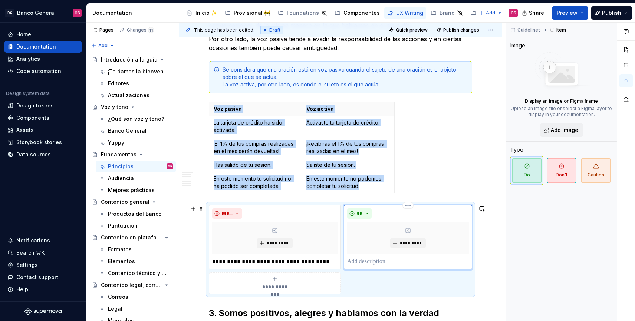
click at [364, 262] on p at bounding box center [408, 261] width 122 height 9
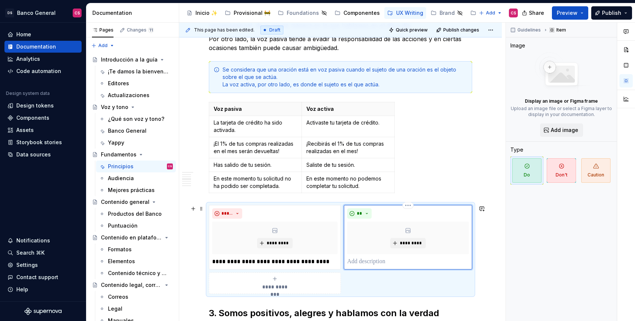
paste div
click at [348, 261] on p "**********" at bounding box center [409, 261] width 125 height 9
click at [212, 260] on p "**********" at bounding box center [274, 261] width 125 height 9
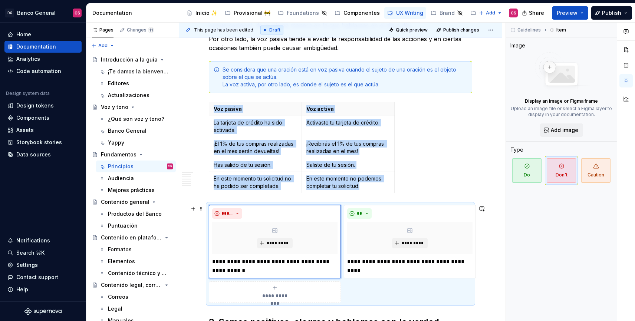
click at [327, 294] on div "**********" at bounding box center [274, 292] width 125 height 15
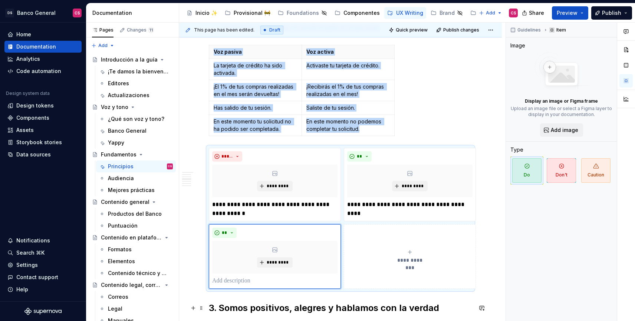
scroll to position [427, 0]
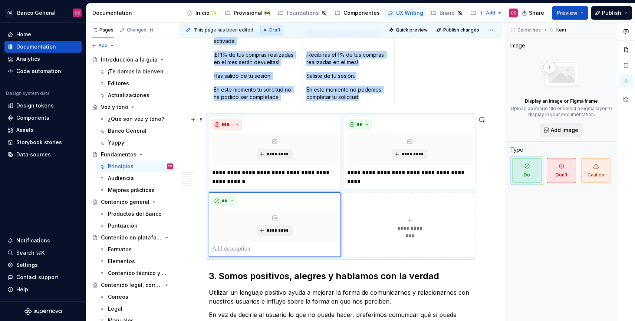
click at [380, 225] on div "**********" at bounding box center [409, 224] width 125 height 15
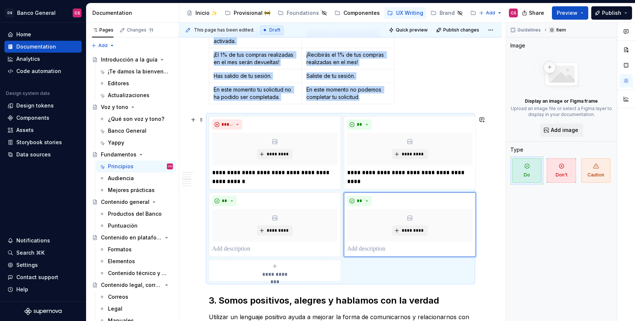
click at [262, 266] on div "**********" at bounding box center [274, 270] width 125 height 15
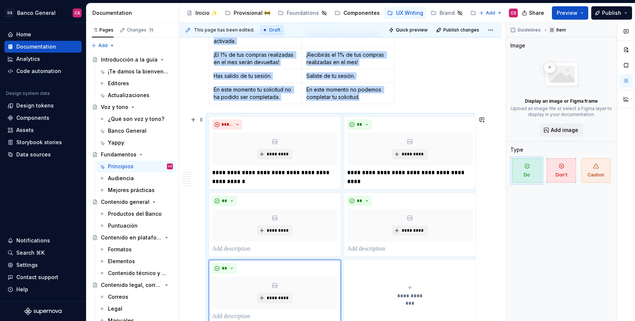
click at [398, 275] on button "**********" at bounding box center [410, 292] width 132 height 64
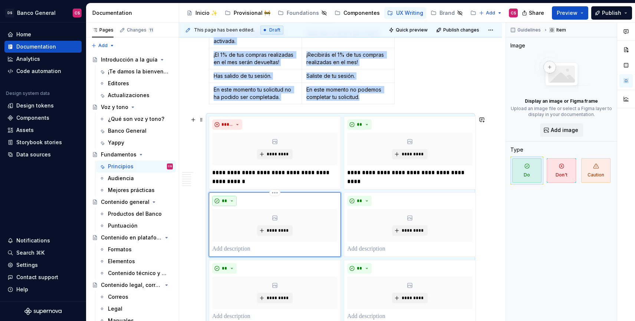
click at [228, 201] on button "**" at bounding box center [224, 201] width 24 height 10
click at [232, 226] on span "Don't" at bounding box center [245, 227] width 63 height 12
click at [226, 270] on span "**" at bounding box center [224, 268] width 6 height 6
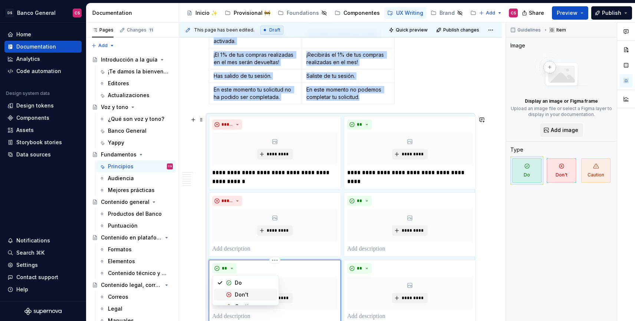
click at [235, 291] on div "Don't" at bounding box center [242, 294] width 14 height 7
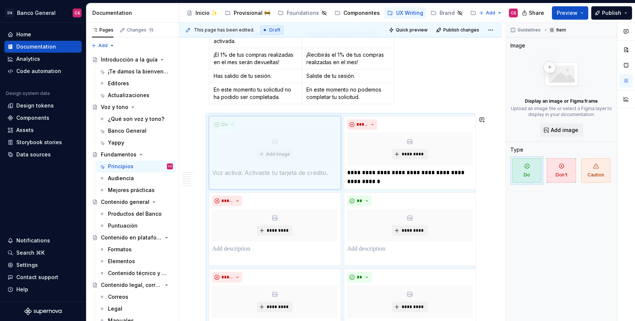
drag, startPoint x: 418, startPoint y: 122, endPoint x: 307, endPoint y: 126, distance: 110.9
click at [307, 126] on body "DS Banco General CS Home Documentation Analytics Code automation Design system …" at bounding box center [317, 160] width 635 height 321
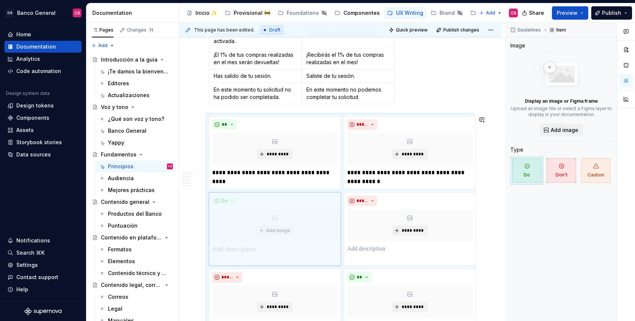
drag, startPoint x: 391, startPoint y: 198, endPoint x: 259, endPoint y: 200, distance: 132.0
click at [259, 200] on body "DS Banco General CS Home Documentation Analytics Code automation Design system …" at bounding box center [317, 160] width 635 height 321
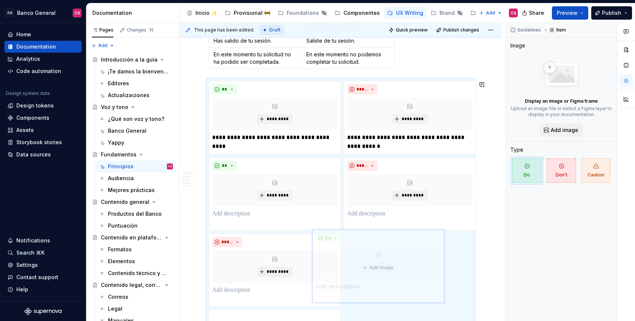
scroll to position [471, 0]
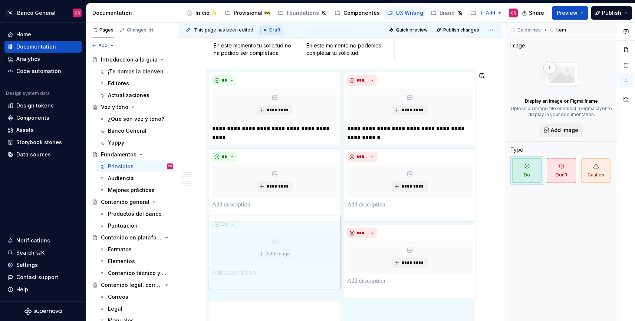
drag, startPoint x: 403, startPoint y: 229, endPoint x: 282, endPoint y: 231, distance: 121.6
click at [282, 231] on body "DS Banco General CS Home Documentation Analytics Code automation Design system …" at bounding box center [317, 160] width 635 height 321
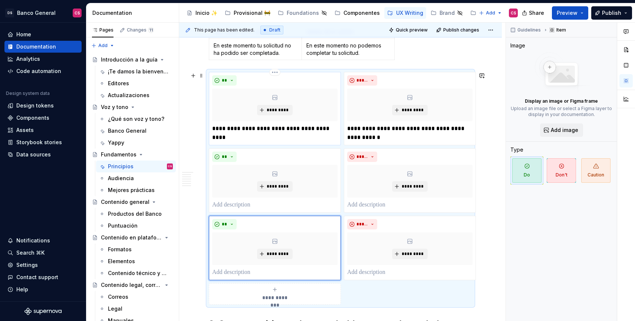
scroll to position [450, 0]
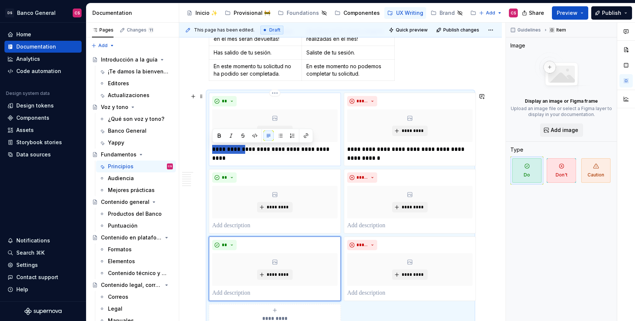
drag, startPoint x: 243, startPoint y: 148, endPoint x: 210, endPoint y: 146, distance: 32.6
click at [210, 146] on div "**********" at bounding box center [275, 129] width 132 height 73
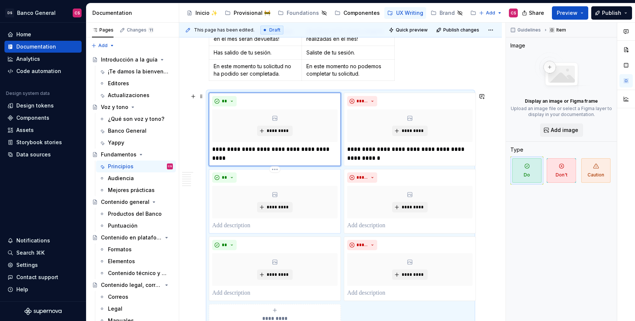
click at [231, 222] on p at bounding box center [274, 225] width 125 height 9
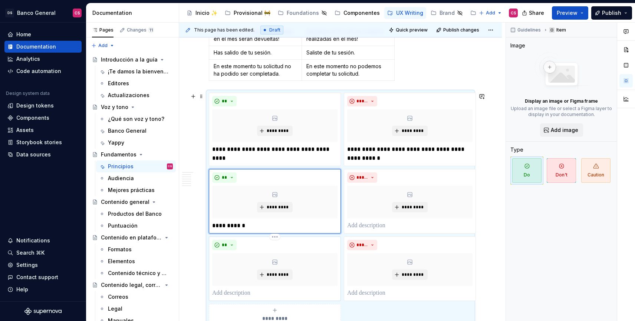
click at [228, 295] on p at bounding box center [274, 293] width 125 height 9
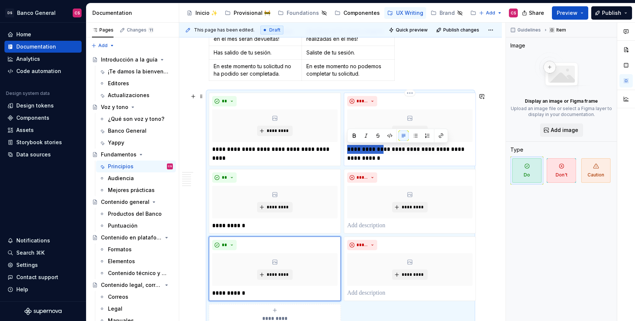
drag, startPoint x: 380, startPoint y: 149, endPoint x: 346, endPoint y: 148, distance: 34.1
click at [346, 148] on div "**********" at bounding box center [410, 129] width 132 height 73
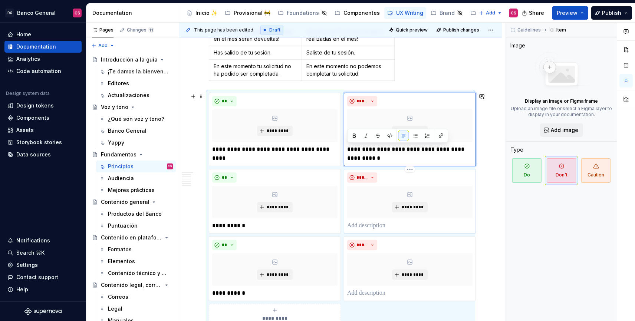
click at [359, 226] on p at bounding box center [409, 225] width 125 height 9
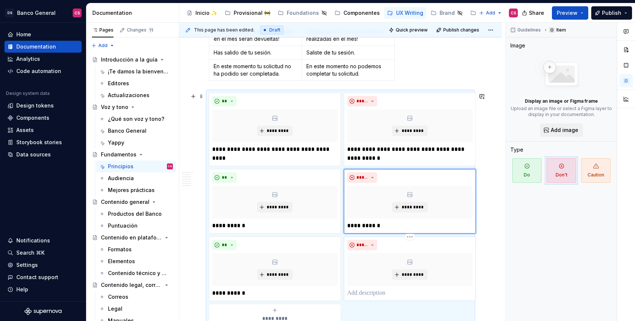
click at [358, 295] on p at bounding box center [409, 293] width 125 height 9
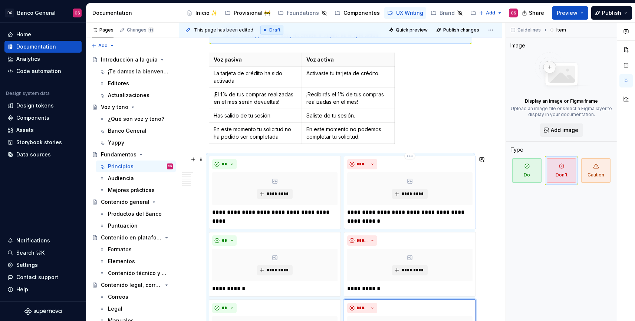
scroll to position [387, 0]
click at [324, 95] on p "¡Recibirás el 1% de tus compras realizadas en el mes!" at bounding box center [347, 99] width 83 height 15
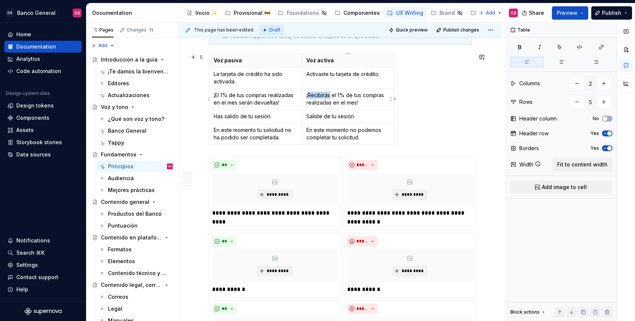
click at [324, 95] on p "¡Recibirás el 1% de tus compras realizadas en el mes!" at bounding box center [347, 99] width 83 height 15
click at [360, 102] on p "¡Recibirás el 1% de tus compras realizadas en el mes!" at bounding box center [347, 99] width 83 height 15
drag, startPoint x: 360, startPoint y: 102, endPoint x: 306, endPoint y: 94, distance: 54.8
click at [306, 94] on p "¡Recibirás el 1% de tus compras realizadas en el mes!" at bounding box center [347, 99] width 83 height 15
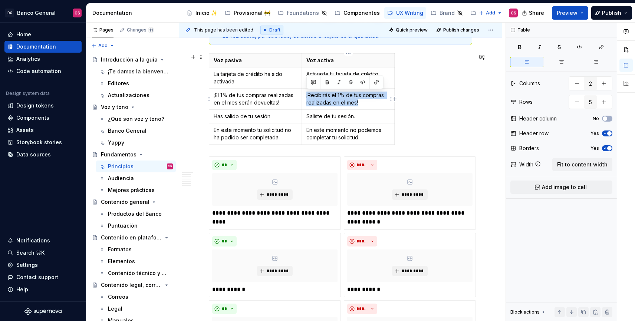
copy p "¡Recibirás el 1% de tus compras realizadas en el mes!"
click at [255, 290] on p "**********" at bounding box center [274, 289] width 125 height 9
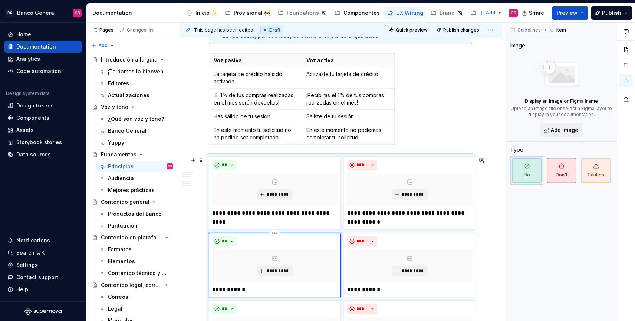
scroll to position [395, 0]
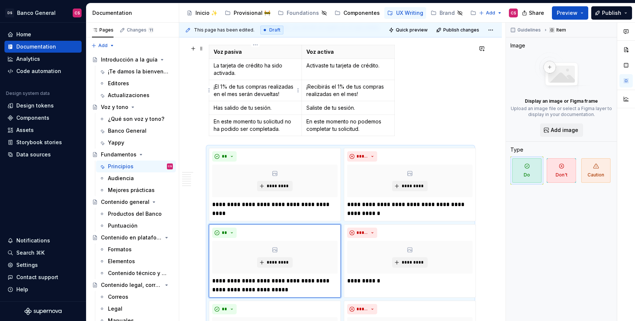
click at [263, 92] on p "¡El 1% de tus compras realizadas en el mes serán devueltas!" at bounding box center [254, 90] width 83 height 15
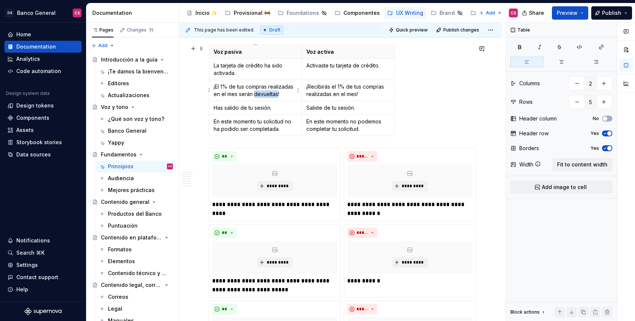
click at [263, 92] on p "¡El 1% de tus compras realizadas en el mes serán devueltas!" at bounding box center [254, 90] width 83 height 15
click at [274, 93] on p "¡El 1% de tus compras realizadas en el mes serán devueltas!" at bounding box center [254, 90] width 83 height 15
drag, startPoint x: 284, startPoint y: 97, endPoint x: 212, endPoint y: 88, distance: 72.1
click at [212, 88] on td "¡El 1% de tus compras realizadas en el mes serán devueltas!" at bounding box center [255, 90] width 93 height 21
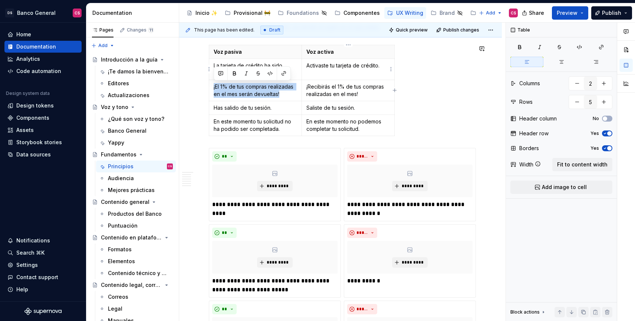
copy p "¡El 1% de tus compras realizadas en el mes serán devueltas!"
click at [387, 282] on p "**********" at bounding box center [409, 280] width 125 height 9
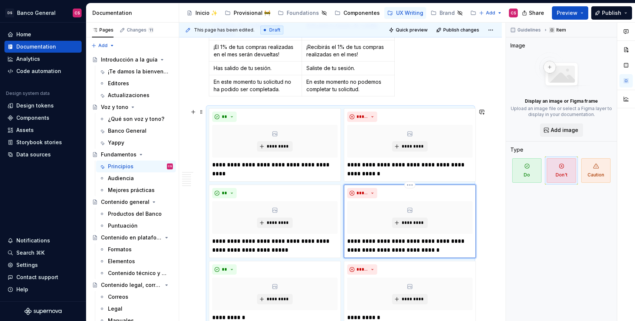
scroll to position [440, 0]
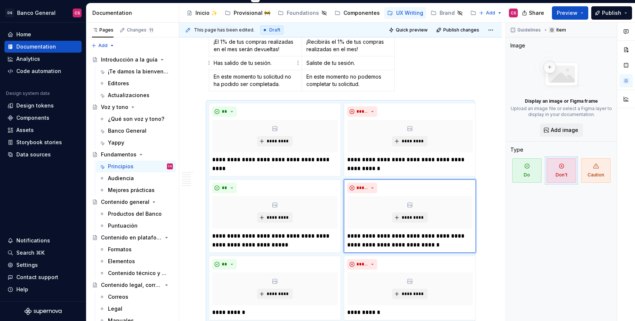
click at [247, 63] on p "Has salido de tu sesión." at bounding box center [254, 62] width 83 height 7
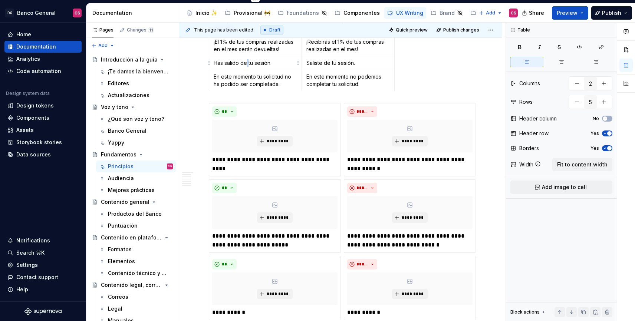
click at [247, 63] on p "Has salido de tu sesión." at bounding box center [254, 62] width 83 height 7
click at [268, 62] on p "Has salido de tu sesión." at bounding box center [254, 62] width 83 height 7
drag, startPoint x: 276, startPoint y: 65, endPoint x: 211, endPoint y: 62, distance: 65.0
click at [211, 62] on td "Has salido de tu sesión." at bounding box center [255, 63] width 93 height 14
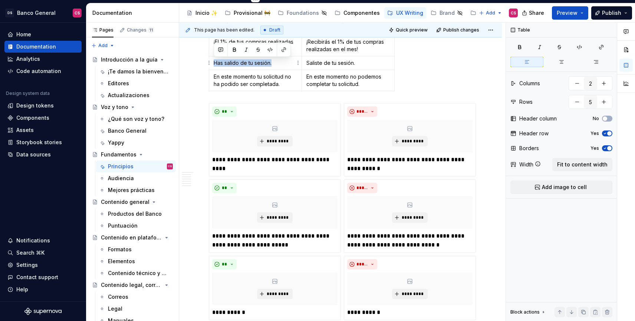
copy p "Has salido de tu sesión."
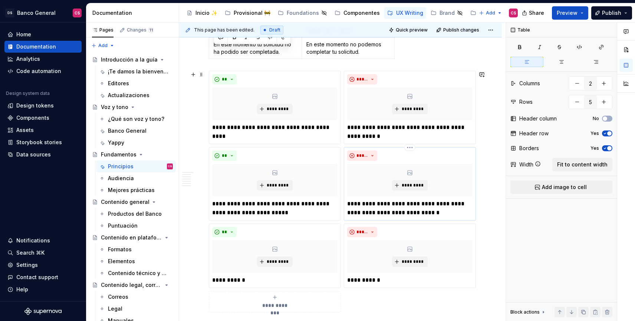
scroll to position [487, 0]
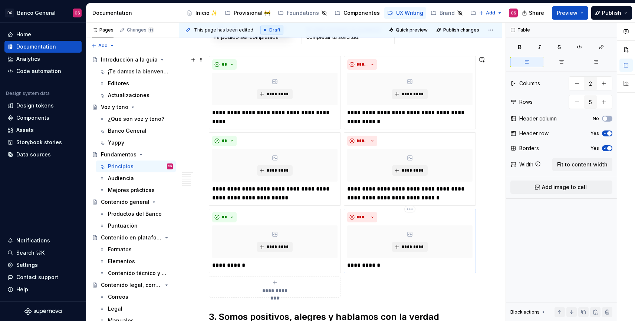
click at [392, 265] on p "**********" at bounding box center [409, 265] width 125 height 9
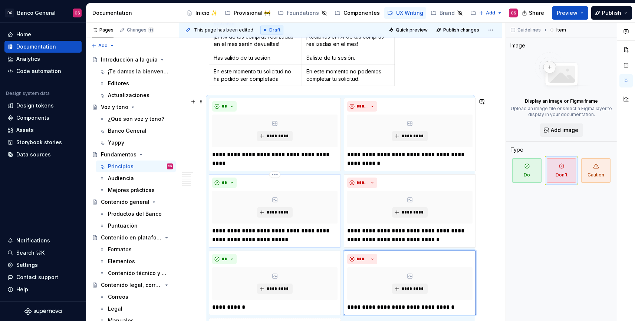
scroll to position [444, 0]
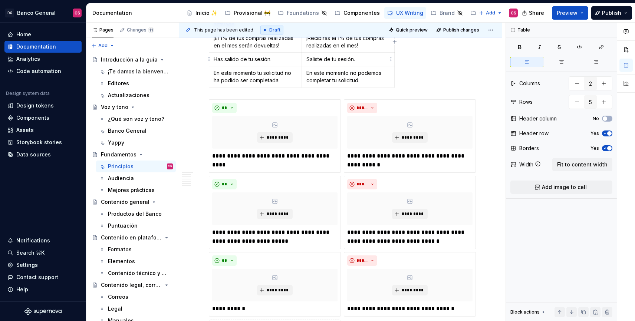
click at [326, 60] on p "Saliste de tu sesión." at bounding box center [347, 59] width 83 height 7
click at [358, 56] on p "Saliste de tu sesión." at bounding box center [347, 59] width 83 height 7
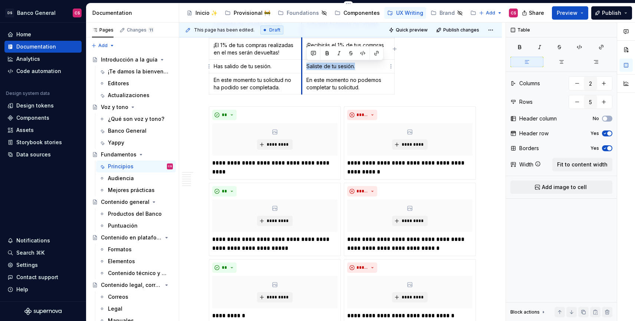
drag, startPoint x: 356, startPoint y: 61, endPoint x: 303, endPoint y: 63, distance: 53.4
click at [303, 63] on td "Saliste de tu sesión." at bounding box center [348, 67] width 93 height 14
copy p "Saliste de tu sesión."
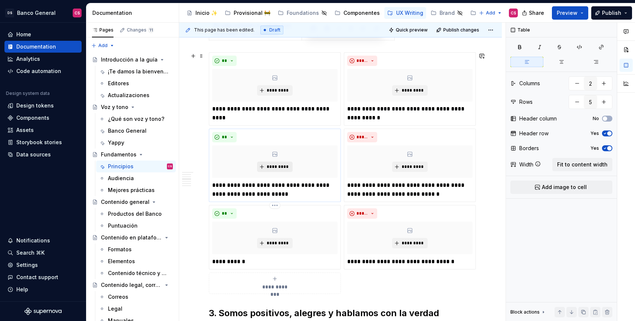
scroll to position [504, 0]
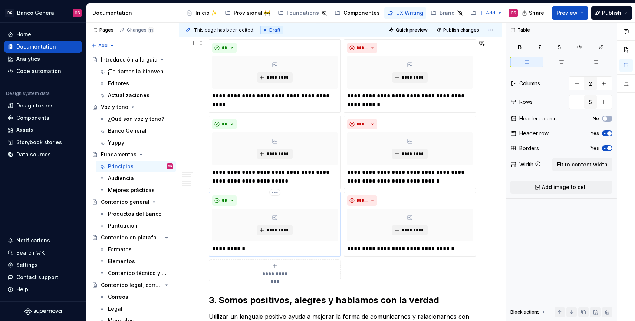
click at [233, 248] on p "**********" at bounding box center [274, 248] width 125 height 9
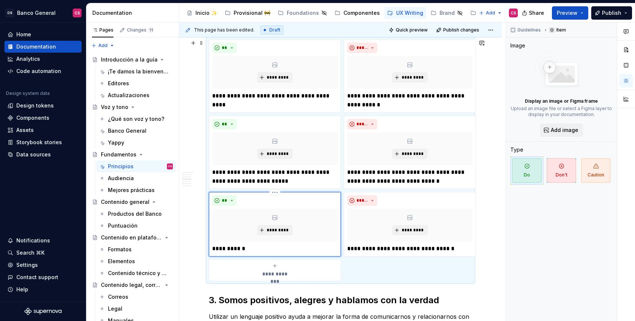
click at [256, 249] on p "**********" at bounding box center [274, 248] width 125 height 9
click at [258, 272] on span "**********" at bounding box center [275, 273] width 34 height 7
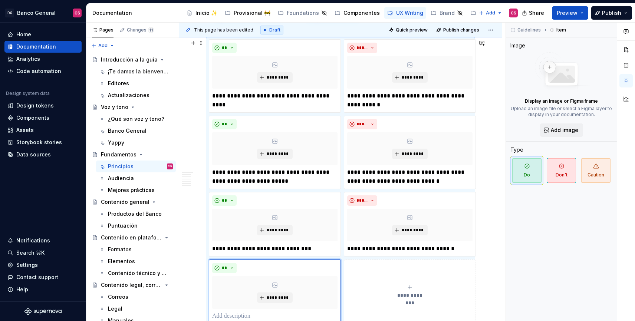
click at [375, 281] on button "**********" at bounding box center [410, 291] width 132 height 64
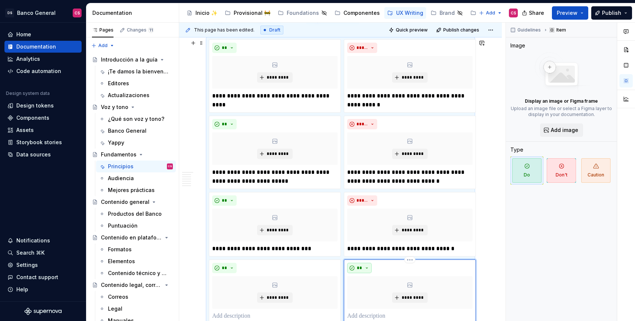
click at [363, 269] on button "**" at bounding box center [359, 268] width 24 height 10
click at [361, 295] on div "Suggestions" at bounding box center [364, 294] width 6 height 6
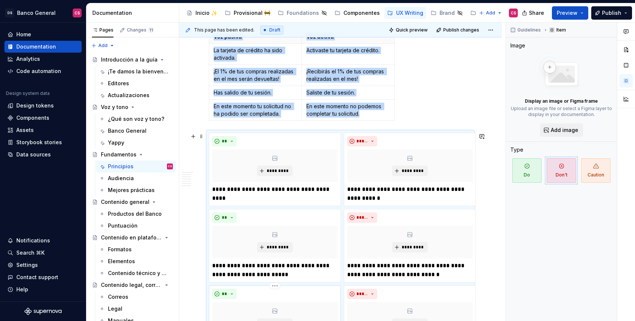
scroll to position [384, 0]
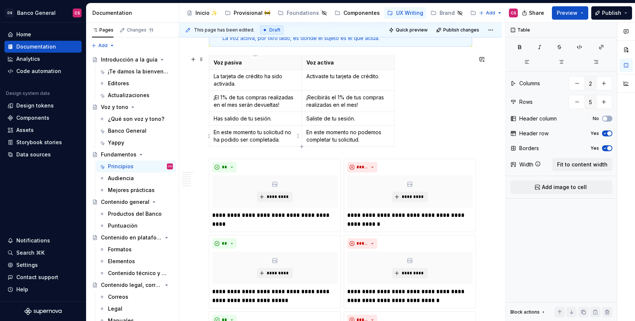
click at [257, 137] on p "En este momento tu solicitud no ha podido ser completada." at bounding box center [254, 136] width 83 height 15
click at [279, 139] on p "En este momento tu solicitud no ha podido ser completada." at bounding box center [254, 136] width 83 height 15
drag, startPoint x: 282, startPoint y: 139, endPoint x: 213, endPoint y: 134, distance: 69.5
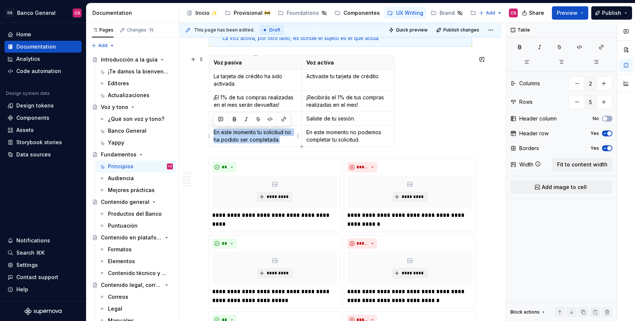
click at [213, 134] on td "En este momento tu solicitud no ha podido ser completada." at bounding box center [255, 136] width 93 height 21
copy p "En este momento tu solicitud no ha podido ser completada."
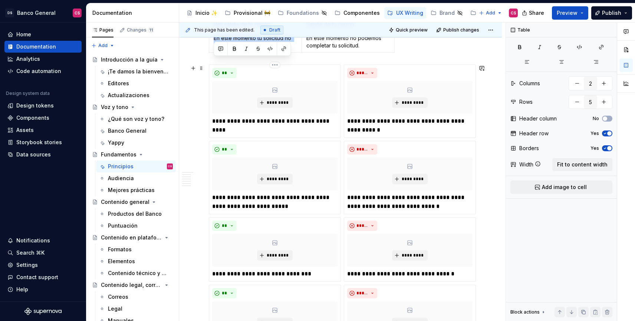
scroll to position [550, 0]
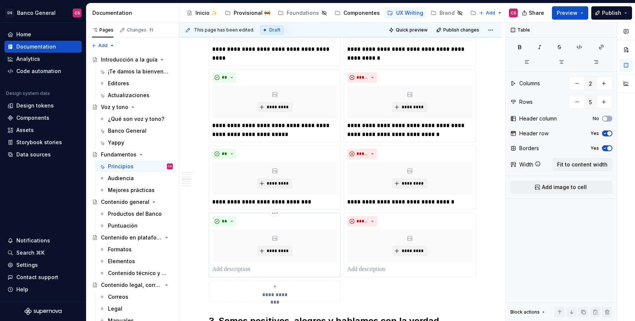
click at [231, 266] on p at bounding box center [274, 269] width 125 height 9
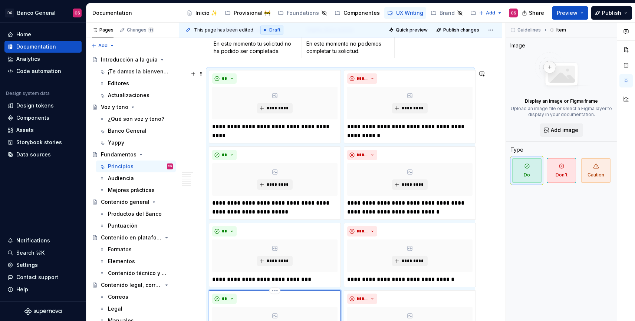
scroll to position [382, 0]
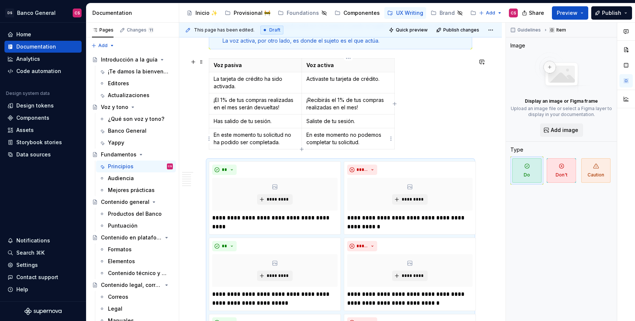
click at [327, 131] on p "En este momento no podemos completar tu solicitud." at bounding box center [347, 138] width 83 height 15
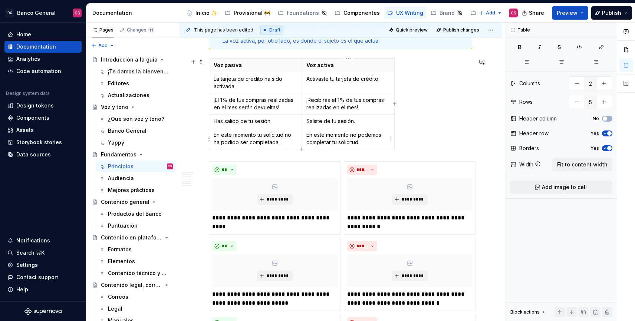
click at [309, 137] on p "En este momento no podemos completar tu solicitud." at bounding box center [347, 138] width 83 height 15
drag, startPoint x: 309, startPoint y: 137, endPoint x: 372, endPoint y: 142, distance: 62.9
click at [372, 142] on p "En este momento no podemos completar tu solicitud." at bounding box center [347, 138] width 83 height 15
copy p "En este momento no podemos completar tu solicitud."
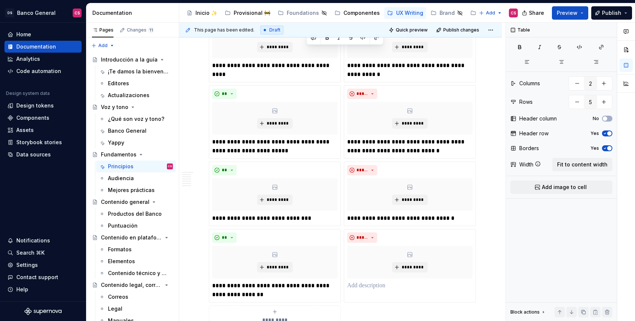
scroll to position [541, 0]
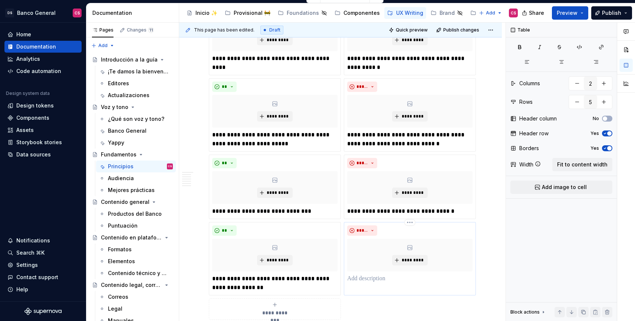
click at [371, 277] on p at bounding box center [409, 278] width 125 height 9
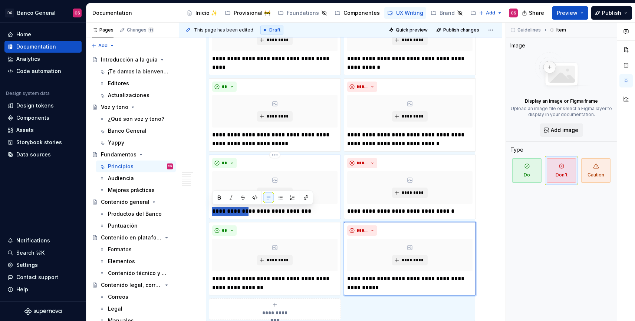
drag, startPoint x: 244, startPoint y: 211, endPoint x: 211, endPoint y: 212, distance: 33.4
click at [211, 212] on div "**********" at bounding box center [275, 187] width 132 height 64
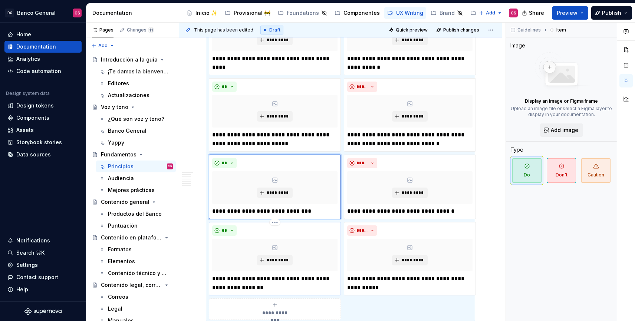
click at [212, 275] on p "**********" at bounding box center [274, 283] width 125 height 18
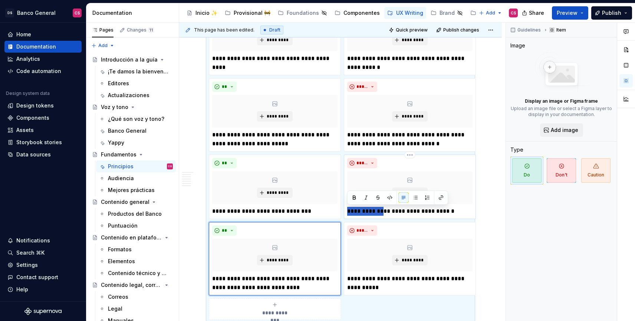
drag, startPoint x: 380, startPoint y: 212, endPoint x: 346, endPoint y: 212, distance: 33.7
click at [346, 212] on div "**********" at bounding box center [410, 187] width 132 height 64
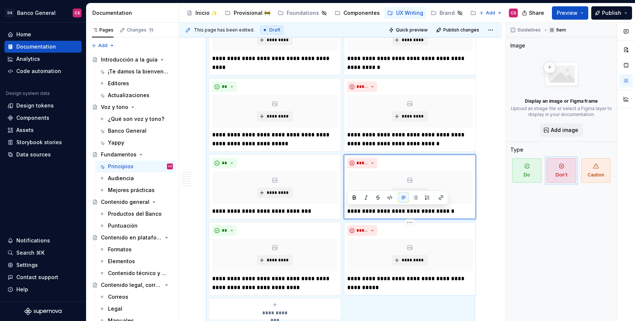
click at [348, 278] on p "**********" at bounding box center [409, 283] width 125 height 18
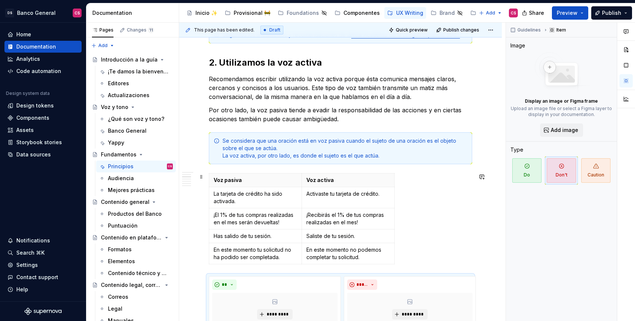
scroll to position [265, 0]
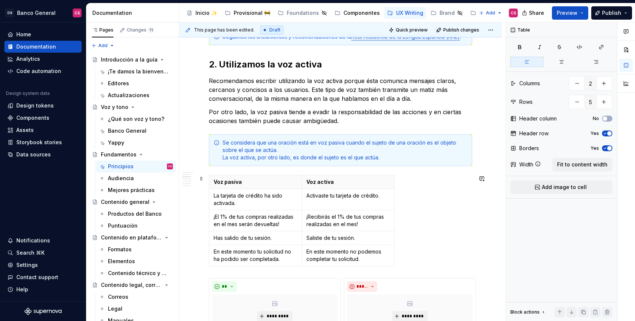
click at [427, 193] on div "Voz pasiva Voz activa La tarjeta de crédito ha sido activada. Activaste tu tarj…" at bounding box center [340, 222] width 263 height 94
click at [416, 33] on button "Quick preview" at bounding box center [408, 30] width 44 height 10
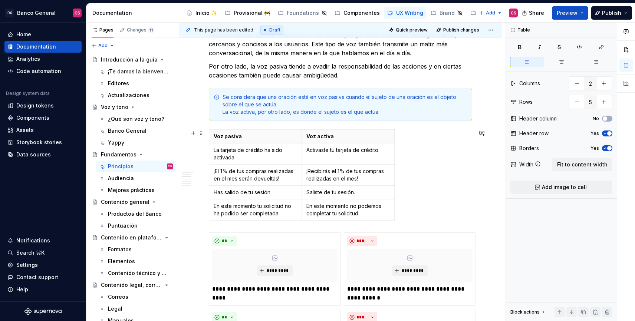
scroll to position [301, 0]
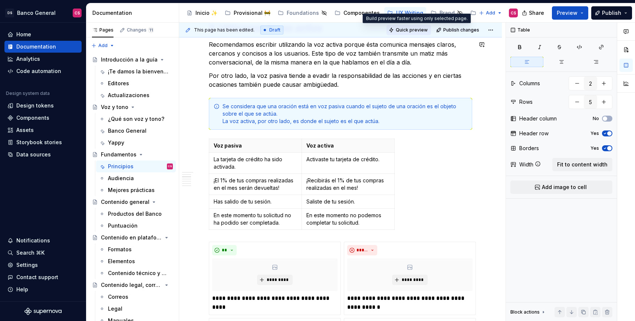
click at [418, 30] on span "Quick preview" at bounding box center [411, 30] width 32 height 6
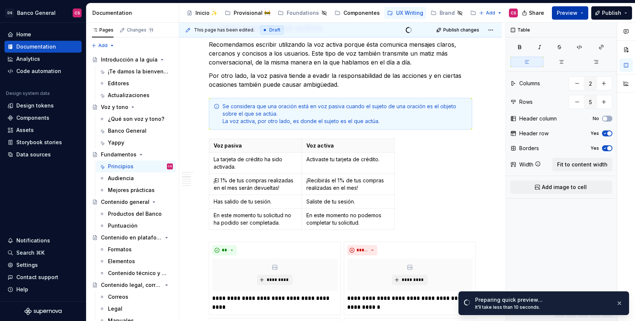
click at [582, 15] on button "Preview" at bounding box center [569, 12] width 36 height 13
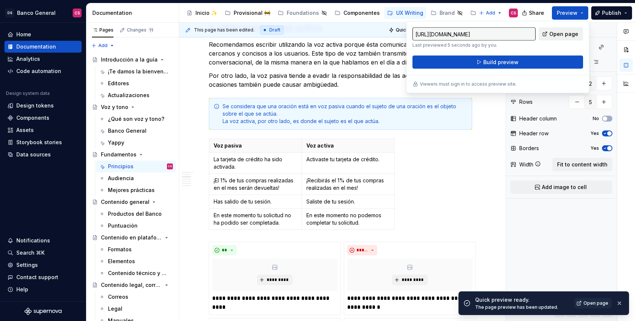
click at [566, 32] on span "Open page" at bounding box center [563, 33] width 29 height 7
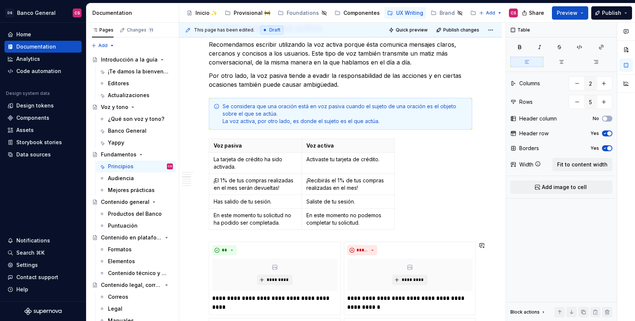
click at [428, 221] on div "Voz pasiva Voz activa La tarjeta de crédito ha sido activada. Activaste tu tarj…" at bounding box center [340, 186] width 263 height 94
click at [195, 244] on button "button" at bounding box center [193, 245] width 10 height 10
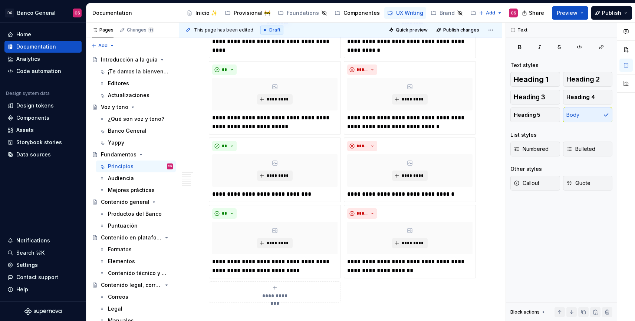
click at [195, 233] on div "Principios Nos regimos bajo estos lineamientos al momento de escribir tanto en …" at bounding box center [340, 170] width 322 height 1182
click at [238, 311] on div "Principios Nos regimos bajo estos lineamientos al momento de escribir tanto en …" at bounding box center [340, 126] width 263 height 1059
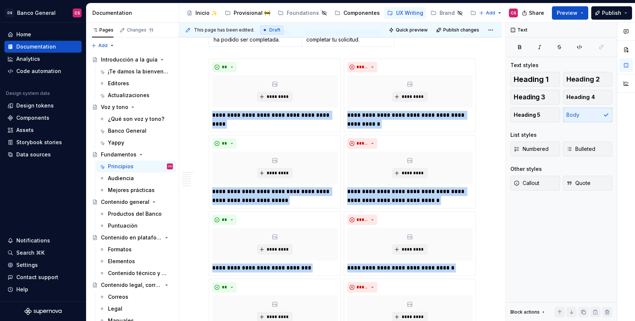
scroll to position [457, 0]
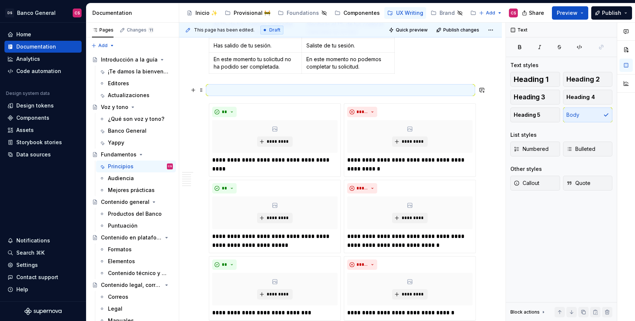
click at [236, 89] on p at bounding box center [340, 90] width 263 height 9
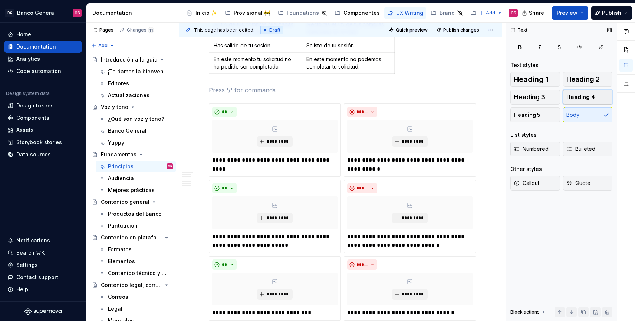
click at [583, 96] on span "Heading 4" at bounding box center [580, 96] width 29 height 7
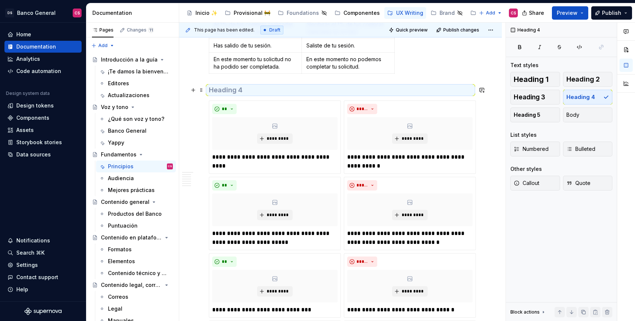
click at [310, 92] on h4 at bounding box center [340, 90] width 263 height 9
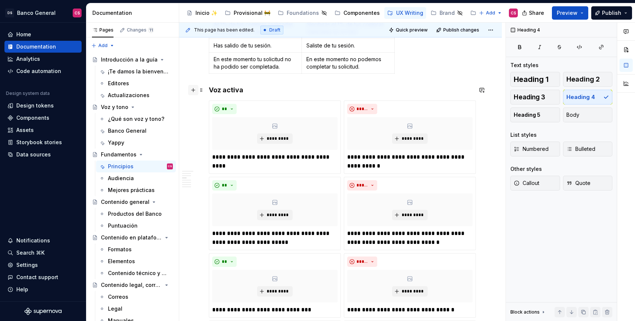
click at [193, 92] on button "button" at bounding box center [193, 90] width 10 height 10
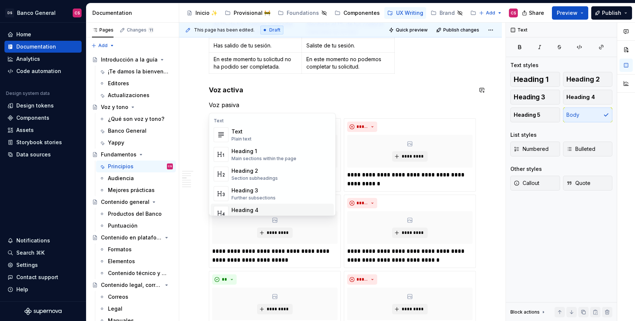
click at [242, 208] on div "Heading 4" at bounding box center [255, 209] width 48 height 7
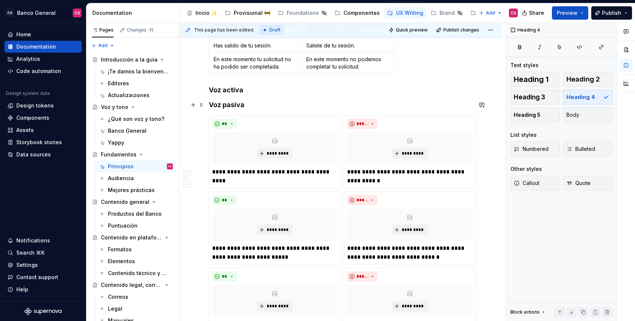
click at [214, 105] on h4 "Voz pasiva" at bounding box center [340, 104] width 263 height 9
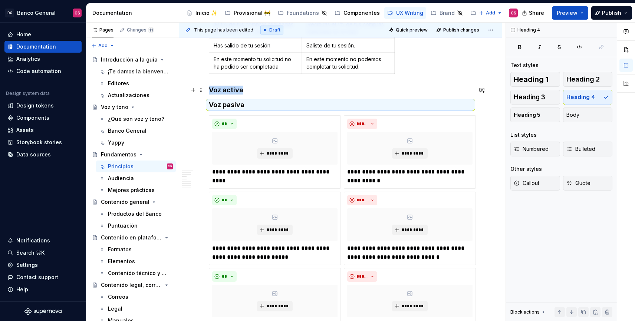
click at [326, 93] on h4 "Voz activa" at bounding box center [340, 90] width 263 height 9
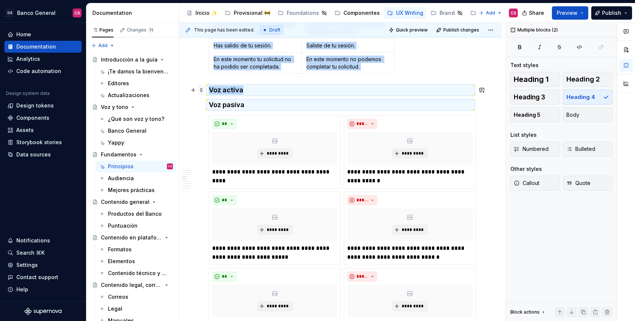
click at [203, 90] on span at bounding box center [201, 90] width 6 height 10
click at [232, 86] on h4 "Voz activa" at bounding box center [340, 90] width 263 height 9
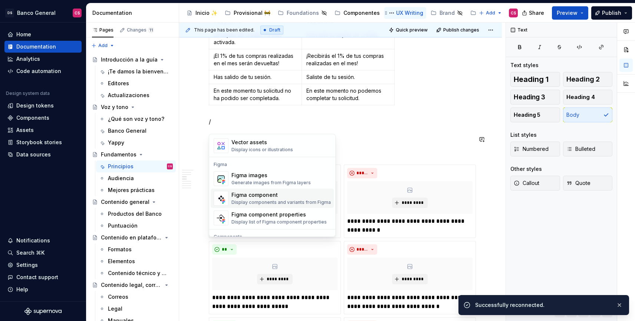
scroll to position [421, 0]
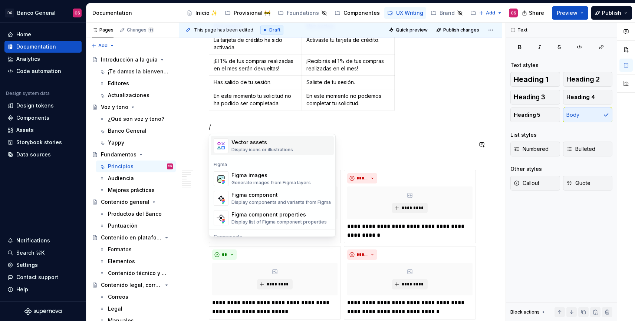
click at [393, 126] on p "/" at bounding box center [340, 126] width 263 height 9
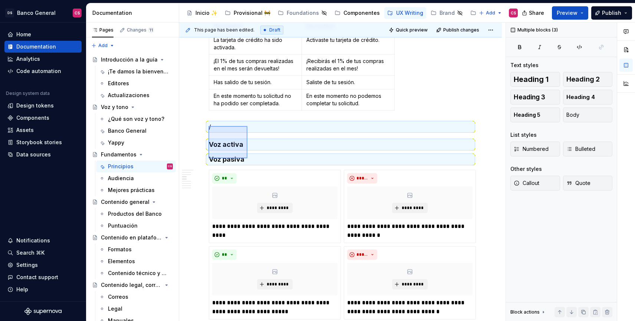
drag, startPoint x: 208, startPoint y: 126, endPoint x: 248, endPoint y: 159, distance: 51.3
click at [248, 159] on div "This page has been edited. Draft Quick preview Publish changes Fundamentos Debe…" at bounding box center [342, 172] width 326 height 299
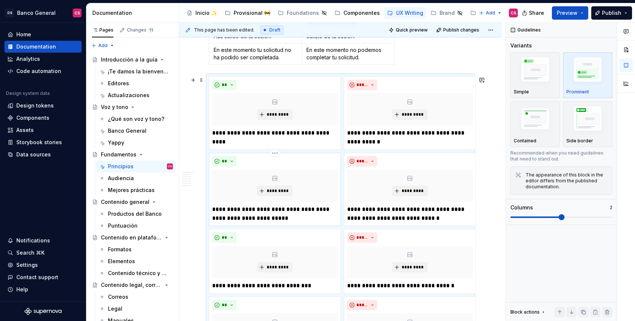
scroll to position [424, 0]
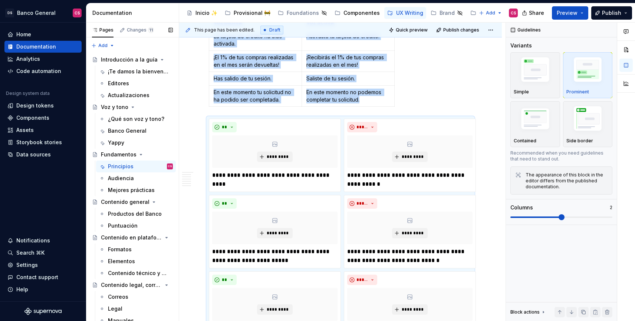
type textarea "*"
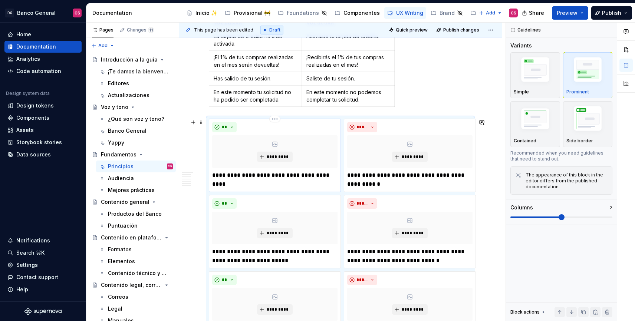
click at [224, 175] on p "**********" at bounding box center [274, 175] width 125 height 9
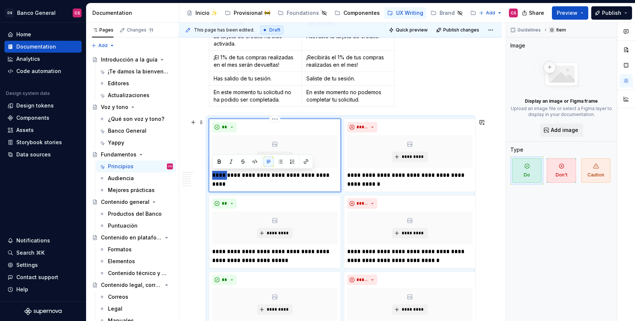
drag, startPoint x: 226, startPoint y: 175, endPoint x: 209, endPoint y: 175, distance: 17.1
click at [209, 175] on div "**********" at bounding box center [275, 155] width 132 height 73
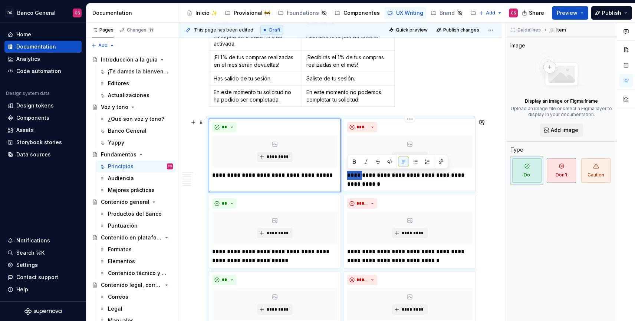
drag, startPoint x: 363, startPoint y: 174, endPoint x: 347, endPoint y: 174, distance: 15.9
click at [347, 174] on p "**********" at bounding box center [409, 180] width 125 height 18
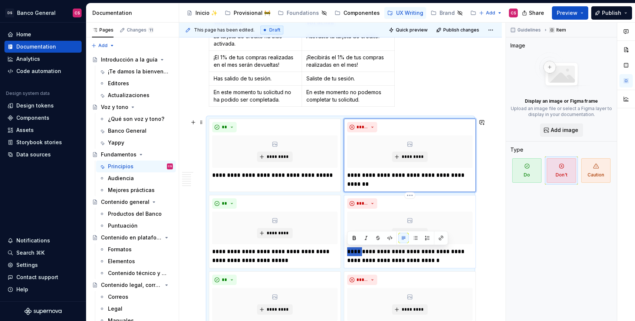
drag, startPoint x: 363, startPoint y: 251, endPoint x: 347, endPoint y: 249, distance: 16.0
click at [347, 249] on p "**********" at bounding box center [409, 256] width 125 height 18
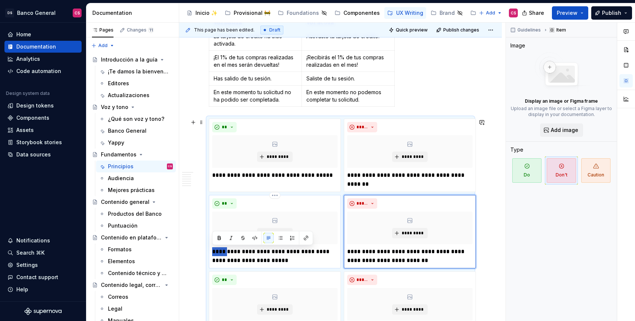
drag, startPoint x: 226, startPoint y: 252, endPoint x: 213, endPoint y: 251, distance: 13.5
click at [213, 251] on p "**********" at bounding box center [274, 256] width 125 height 18
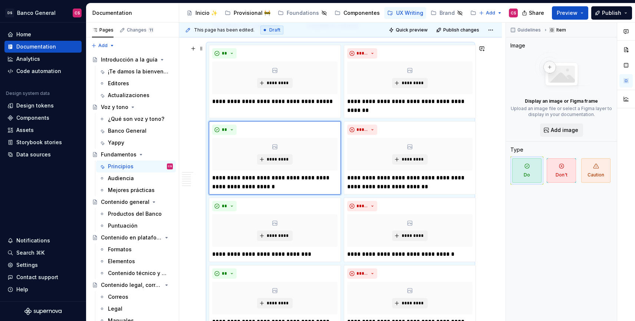
scroll to position [504, 0]
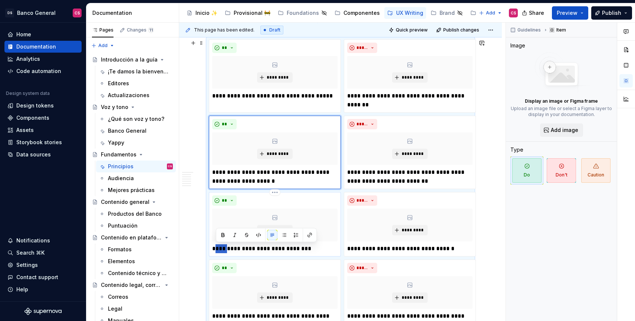
drag, startPoint x: 228, startPoint y: 249, endPoint x: 215, endPoint y: 248, distance: 12.7
click at [215, 248] on p "**********" at bounding box center [274, 248] width 125 height 9
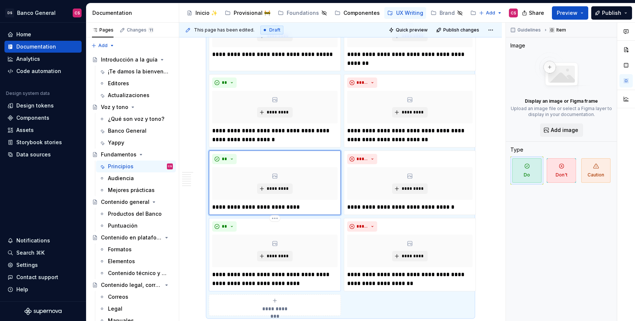
scroll to position [546, 0]
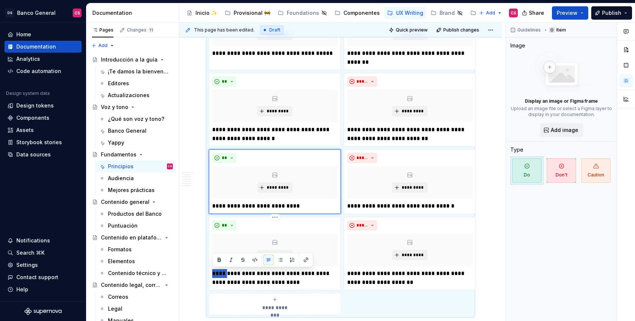
drag, startPoint x: 227, startPoint y: 273, endPoint x: 206, endPoint y: 273, distance: 20.4
click at [209, 273] on div "**********" at bounding box center [340, 156] width 263 height 318
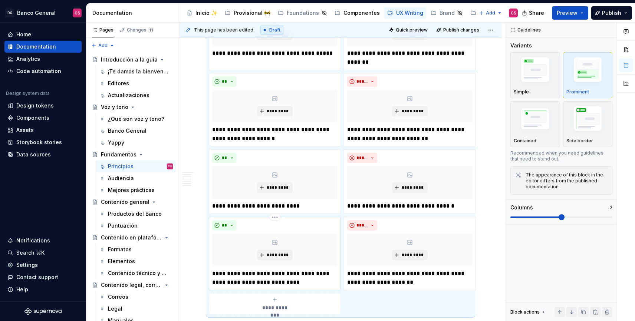
click at [224, 273] on p "**********" at bounding box center [274, 278] width 125 height 18
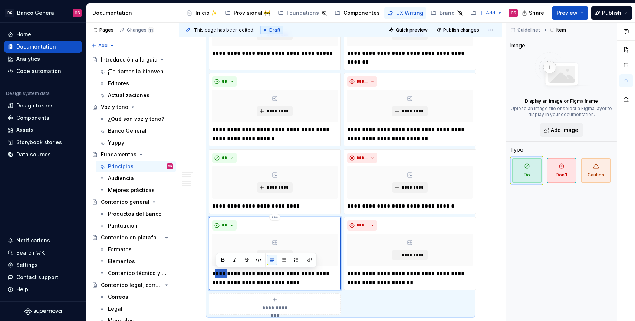
drag, startPoint x: 227, startPoint y: 274, endPoint x: 214, endPoint y: 273, distance: 13.0
click at [214, 273] on p "**********" at bounding box center [274, 278] width 125 height 18
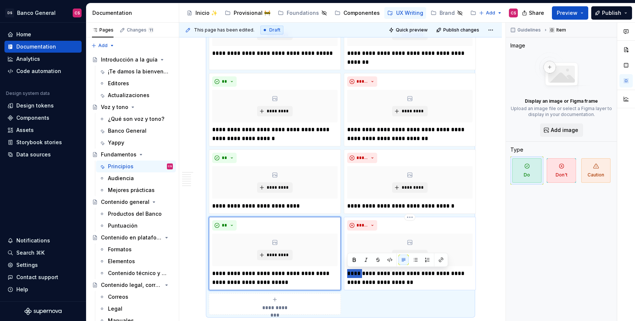
drag, startPoint x: 361, startPoint y: 274, endPoint x: 348, endPoint y: 273, distance: 13.4
click at [348, 273] on p "**********" at bounding box center [409, 278] width 125 height 18
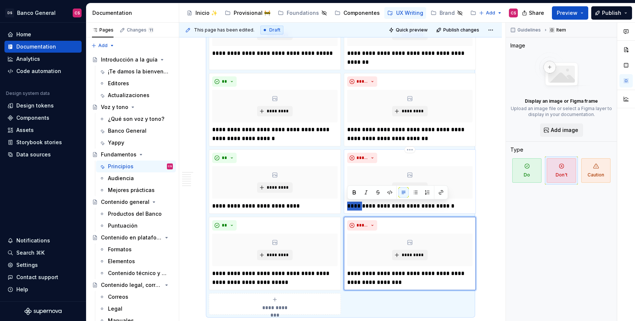
drag, startPoint x: 362, startPoint y: 204, endPoint x: 348, endPoint y: 203, distance: 14.5
click at [348, 203] on p "**********" at bounding box center [409, 206] width 125 height 9
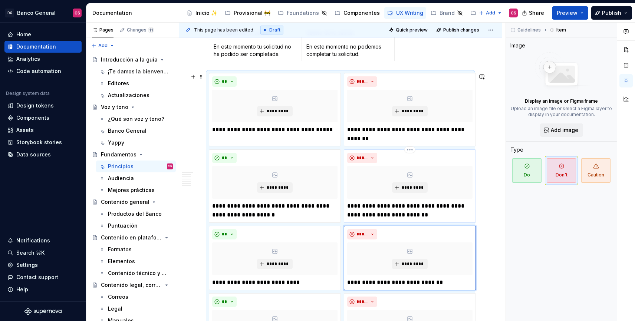
scroll to position [463, 0]
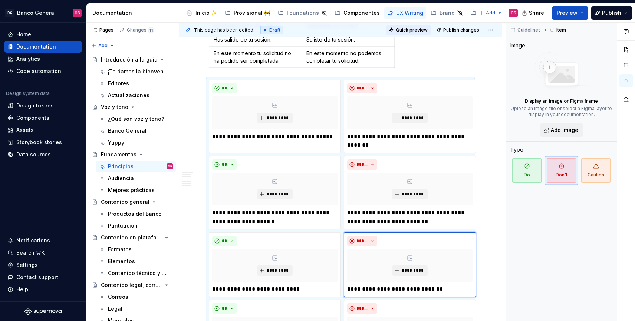
click at [410, 32] on span "Quick preview" at bounding box center [411, 30] width 32 height 6
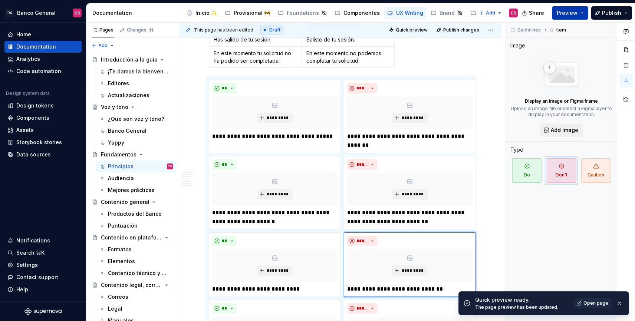
click at [570, 15] on span "Preview" at bounding box center [566, 12] width 21 height 7
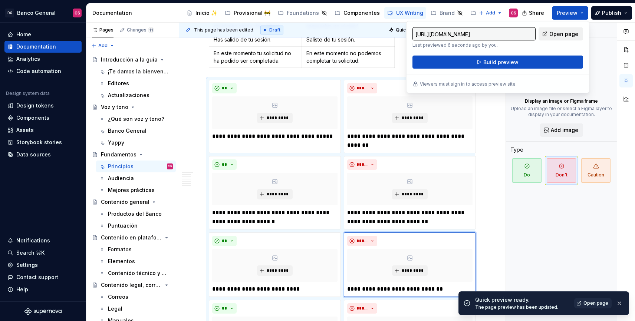
click at [555, 33] on span "Open page" at bounding box center [563, 33] width 29 height 7
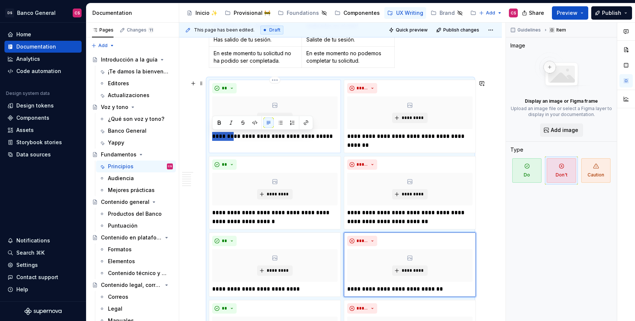
drag, startPoint x: 231, startPoint y: 137, endPoint x: 209, endPoint y: 138, distance: 22.3
click at [209, 138] on div "**********" at bounding box center [275, 116] width 132 height 73
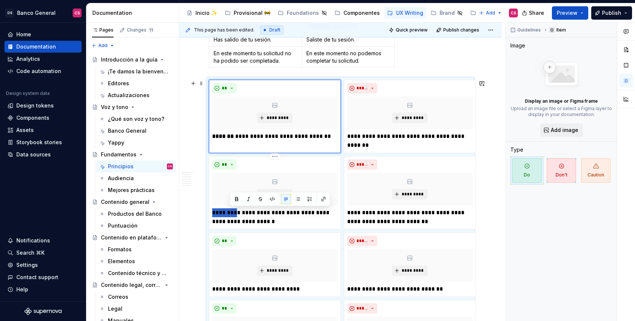
drag, startPoint x: 233, startPoint y: 212, endPoint x: 208, endPoint y: 211, distance: 25.2
click at [209, 211] on div "**********" at bounding box center [340, 239] width 263 height 318
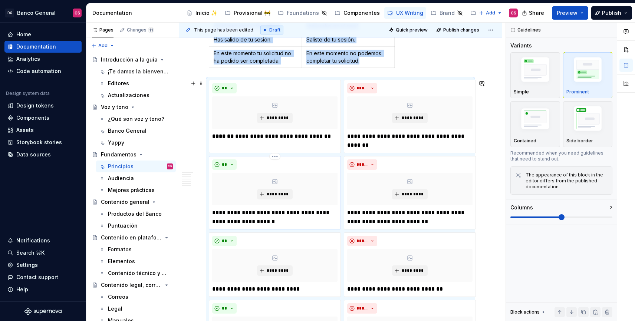
click at [228, 213] on p "**********" at bounding box center [274, 217] width 125 height 18
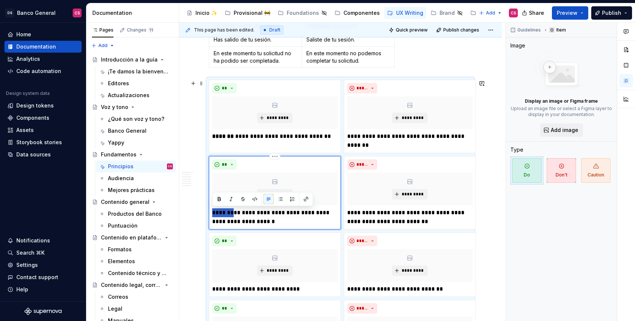
drag, startPoint x: 232, startPoint y: 213, endPoint x: 212, endPoint y: 212, distance: 20.0
click at [212, 212] on p "**********" at bounding box center [274, 217] width 125 height 18
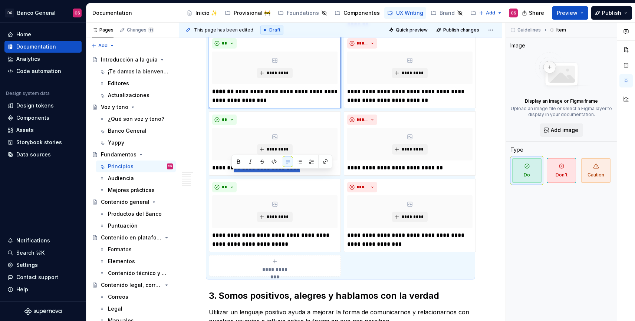
scroll to position [647, 0]
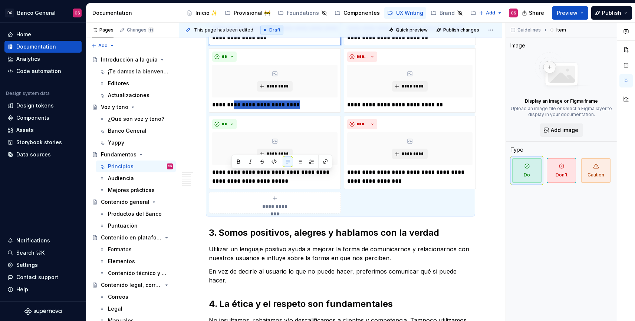
drag, startPoint x: 231, startPoint y: 288, endPoint x: 213, endPoint y: 286, distance: 18.3
click at [213, 286] on div "Principios Nos regimos bajo estos lineamientos al momento de escribir tanto en …" at bounding box center [340, 28] width 263 height 1041
click at [232, 105] on p "**********" at bounding box center [274, 104] width 125 height 9
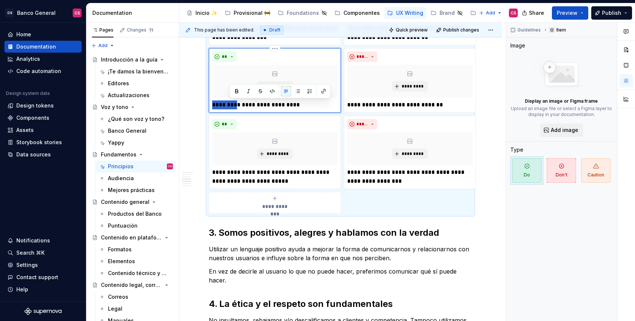
drag, startPoint x: 232, startPoint y: 105, endPoint x: 212, endPoint y: 105, distance: 19.6
click at [212, 105] on p "**********" at bounding box center [274, 104] width 125 height 9
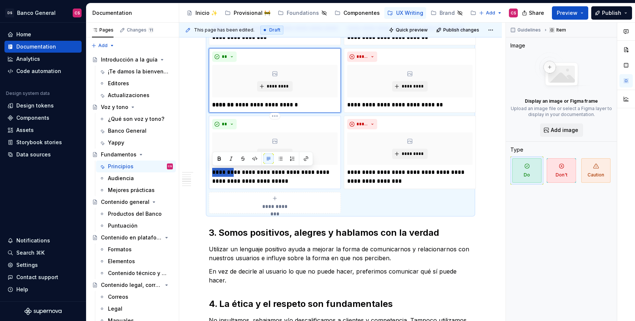
drag, startPoint x: 231, startPoint y: 171, endPoint x: 209, endPoint y: 170, distance: 21.5
click at [209, 170] on div "**********" at bounding box center [275, 152] width 132 height 73
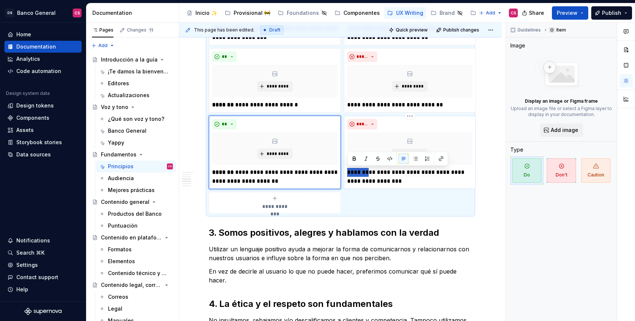
drag, startPoint x: 366, startPoint y: 173, endPoint x: 346, endPoint y: 173, distance: 20.4
click at [346, 173] on div "**********" at bounding box center [410, 152] width 132 height 73
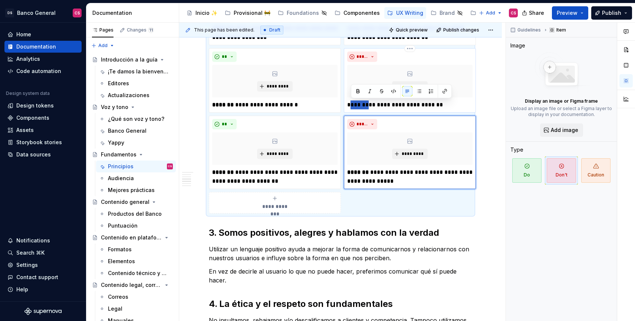
drag, startPoint x: 367, startPoint y: 104, endPoint x: 350, endPoint y: 103, distance: 17.1
click at [350, 103] on p "**********" at bounding box center [409, 104] width 125 height 9
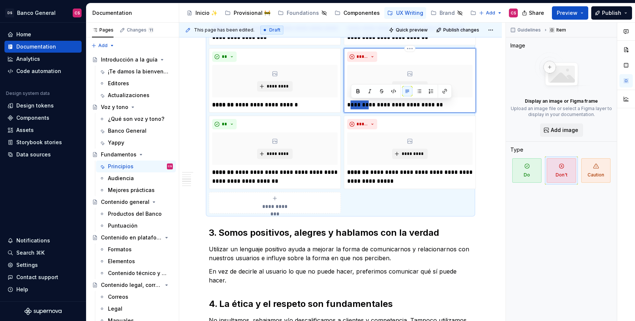
click at [350, 103] on p "**********" at bounding box center [409, 104] width 125 height 9
drag, startPoint x: 350, startPoint y: 103, endPoint x: 364, endPoint y: 104, distance: 14.8
click at [364, 104] on p "**********" at bounding box center [409, 104] width 125 height 9
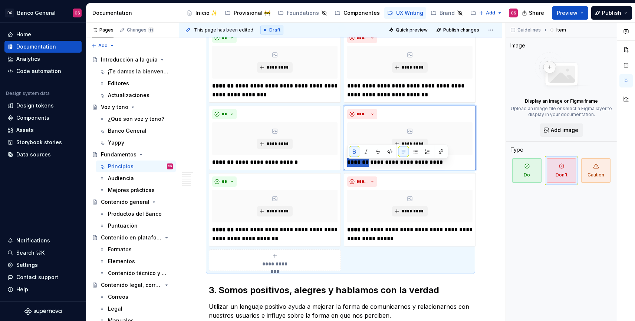
scroll to position [587, 0]
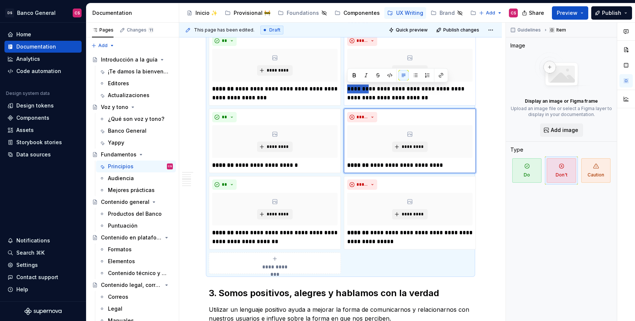
drag, startPoint x: 366, startPoint y: 89, endPoint x: 347, endPoint y: 89, distance: 19.3
click at [347, 89] on p "**********" at bounding box center [409, 94] width 125 height 18
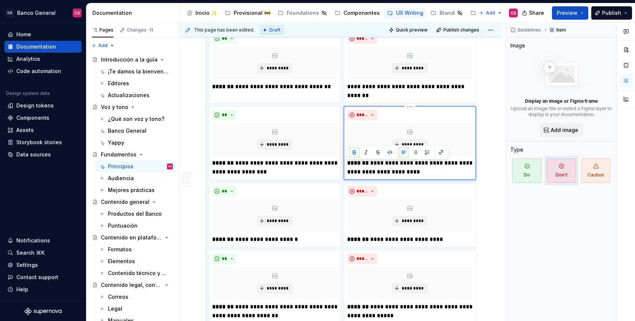
scroll to position [504, 0]
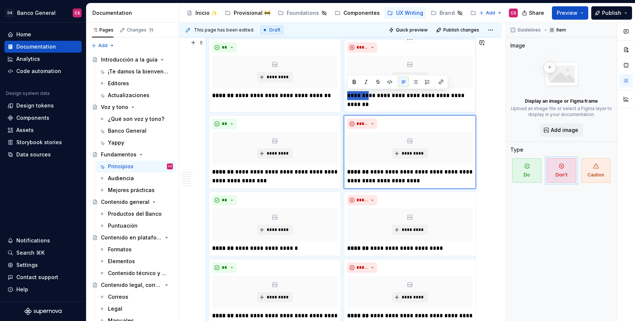
drag, startPoint x: 367, startPoint y: 94, endPoint x: 347, endPoint y: 93, distance: 20.8
click at [347, 93] on div "**********" at bounding box center [410, 75] width 132 height 73
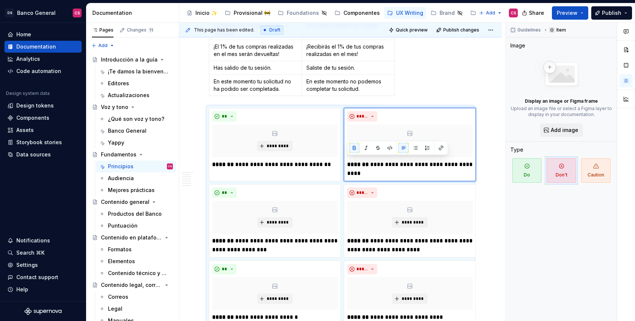
scroll to position [418, 0]
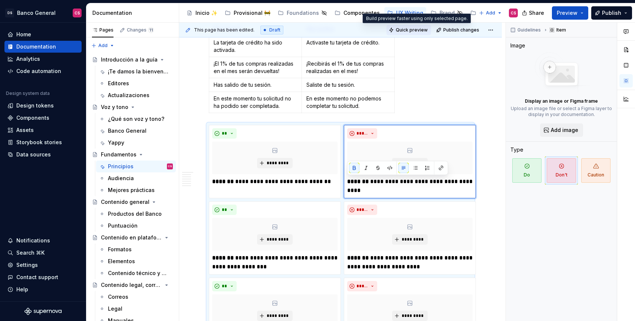
click at [416, 30] on span "Quick preview" at bounding box center [411, 30] width 32 height 6
click at [413, 34] on button "Quick preview" at bounding box center [408, 30] width 44 height 10
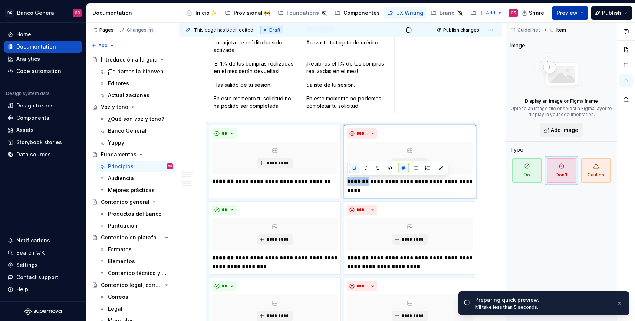
click at [566, 16] on span "Preview" at bounding box center [566, 12] width 21 height 7
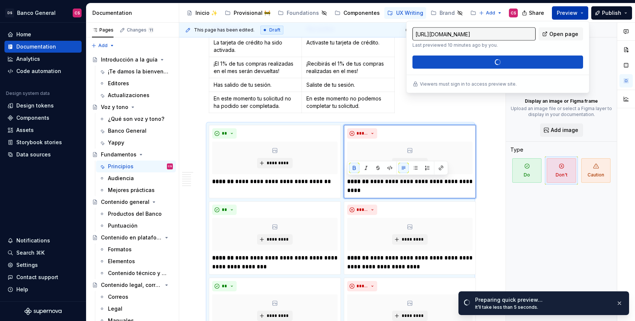
click at [563, 14] on span "Preview" at bounding box center [566, 12] width 21 height 7
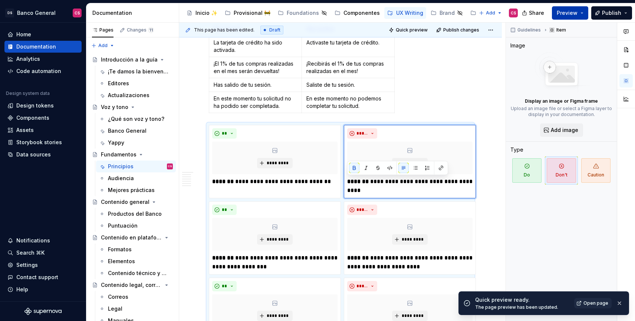
click at [564, 14] on span "Preview" at bounding box center [566, 12] width 21 height 7
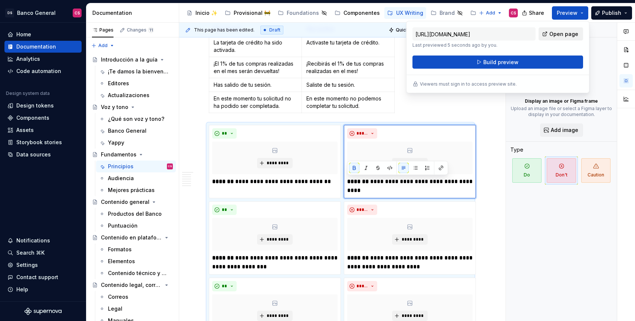
click at [562, 33] on span "Open page" at bounding box center [563, 33] width 29 height 7
type textarea "*"
